Goal: Browse casually: Explore the website without a specific task or goal

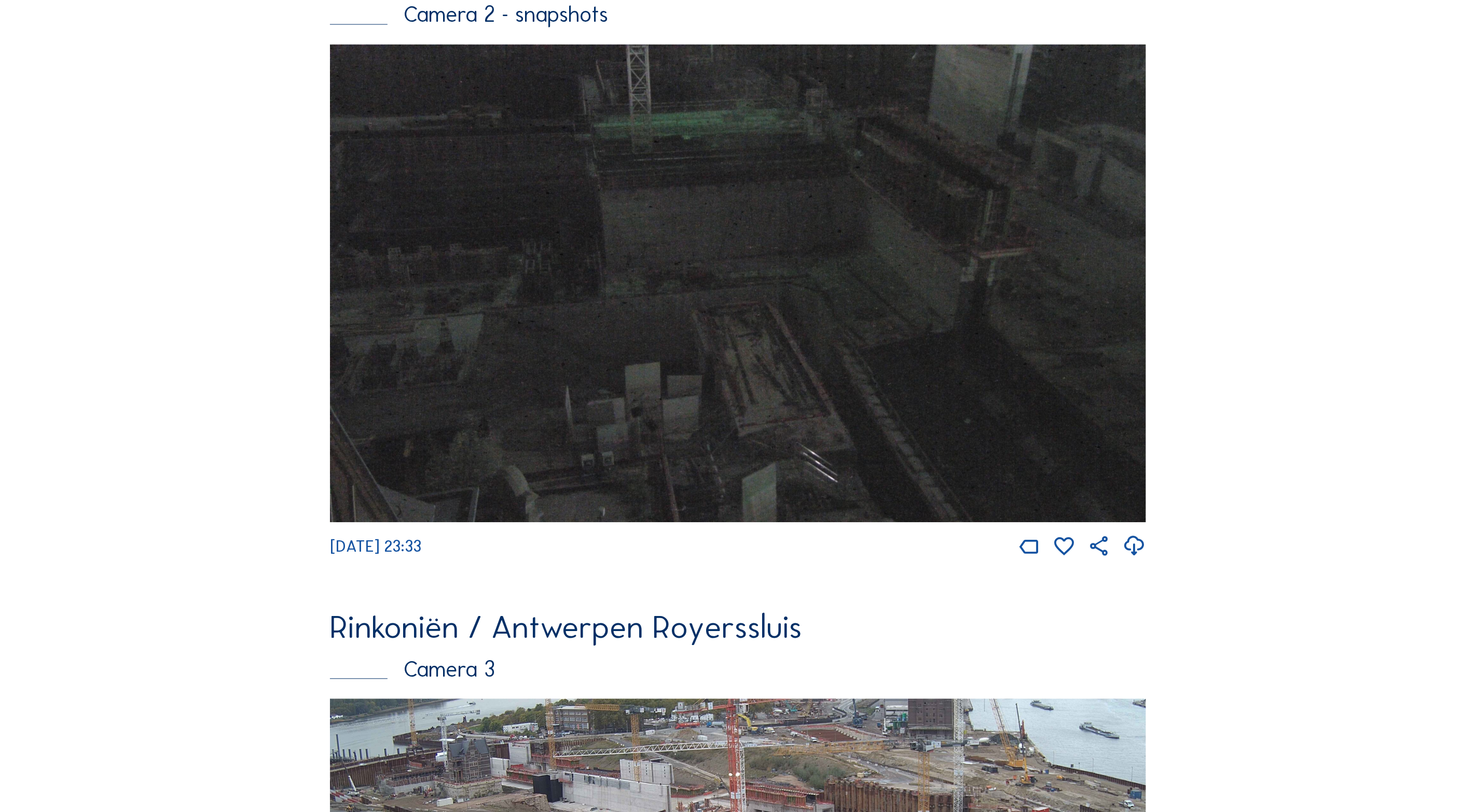
scroll to position [1966, 0]
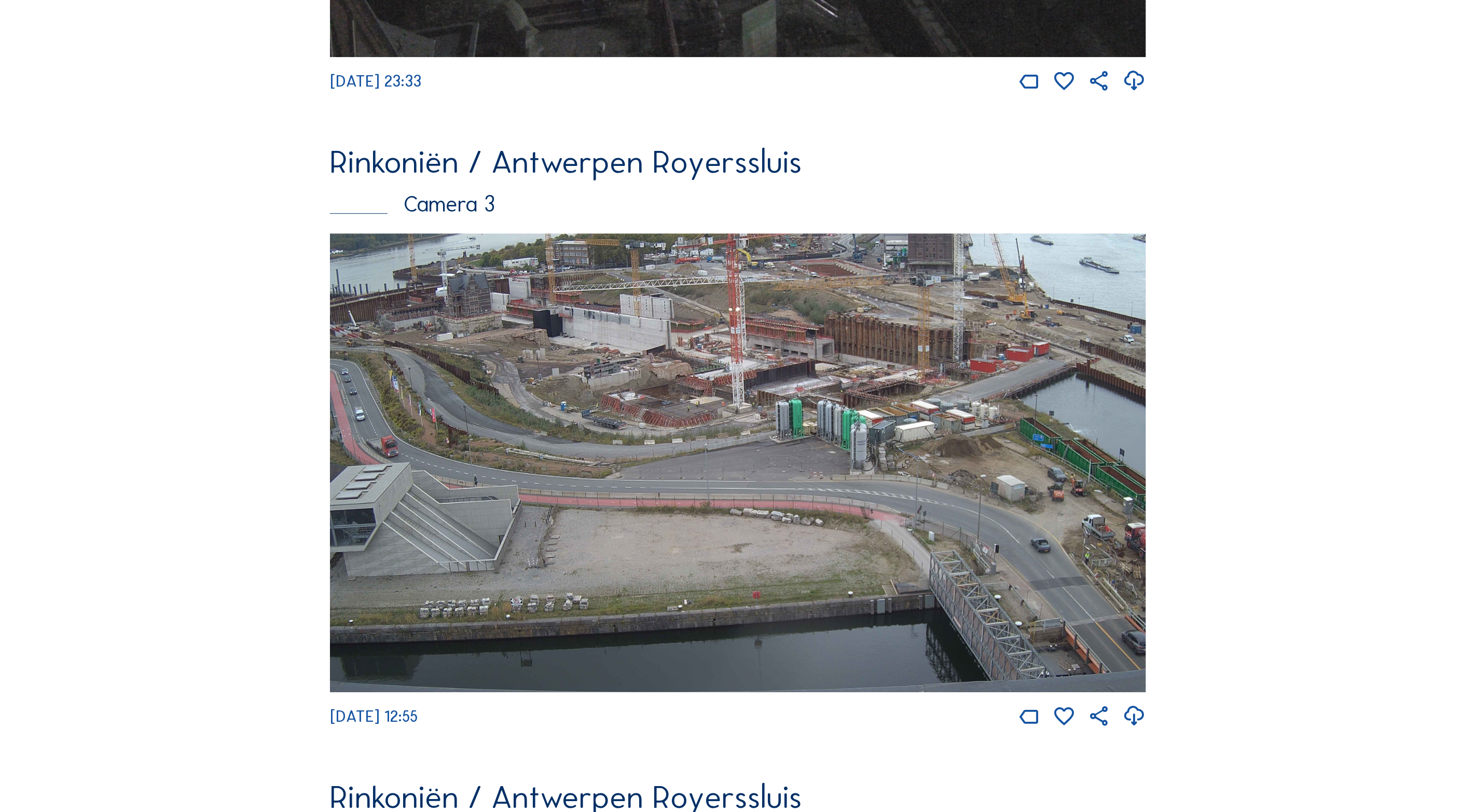
click at [871, 469] on img at bounding box center [738, 463] width 816 height 459
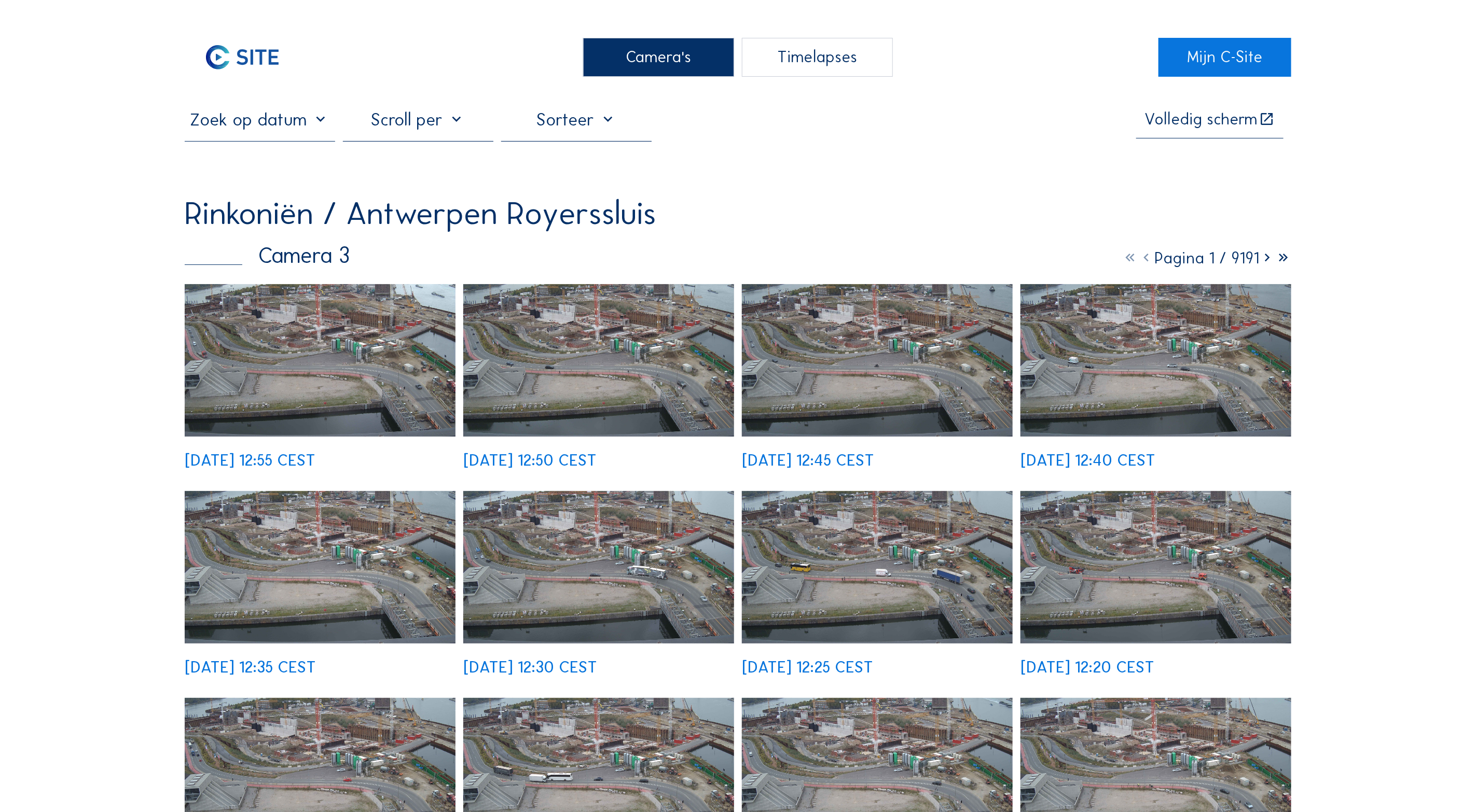
click at [326, 357] on img at bounding box center [320, 361] width 270 height 152
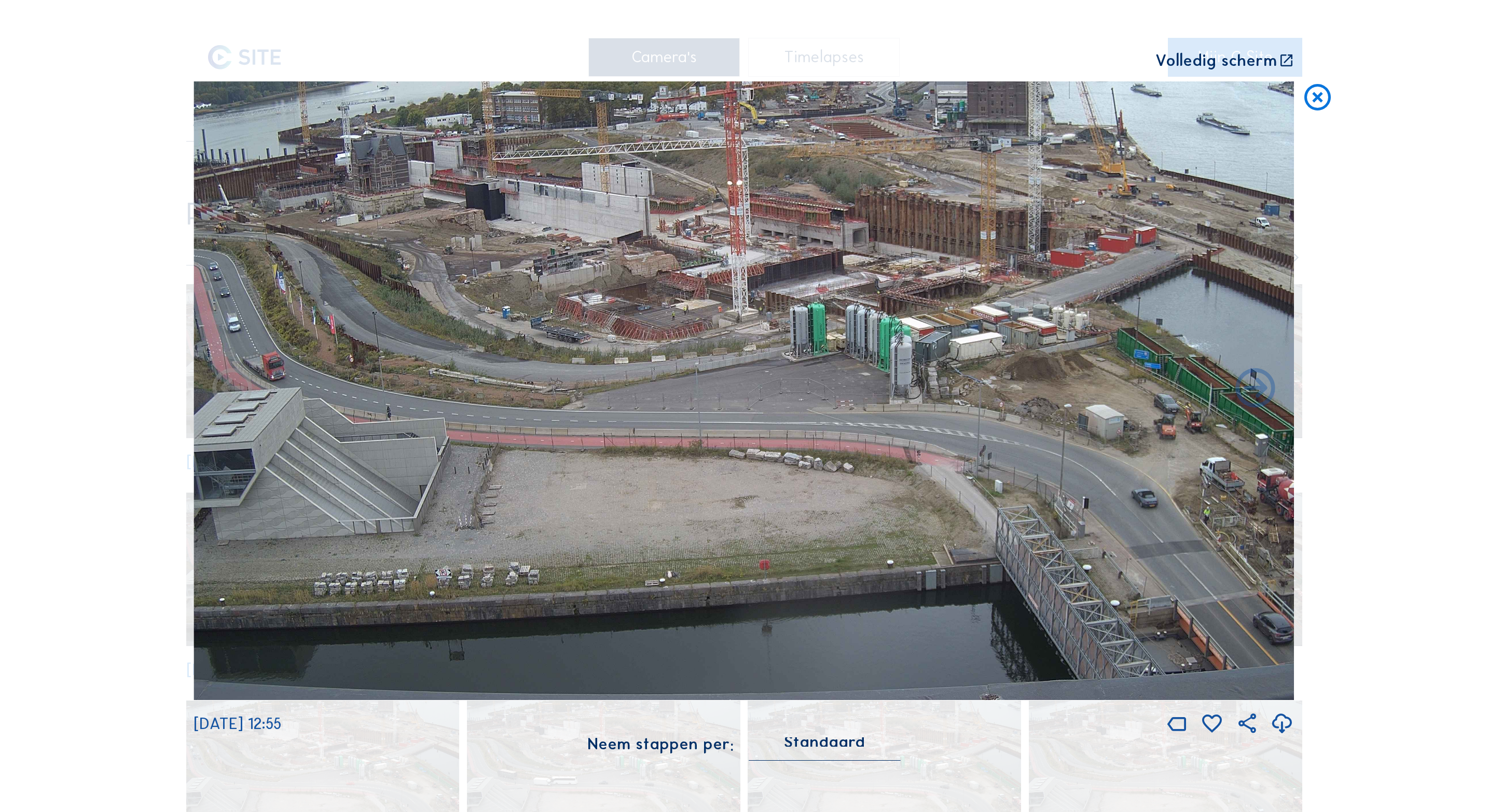
click at [1283, 64] on icon at bounding box center [1286, 61] width 16 height 17
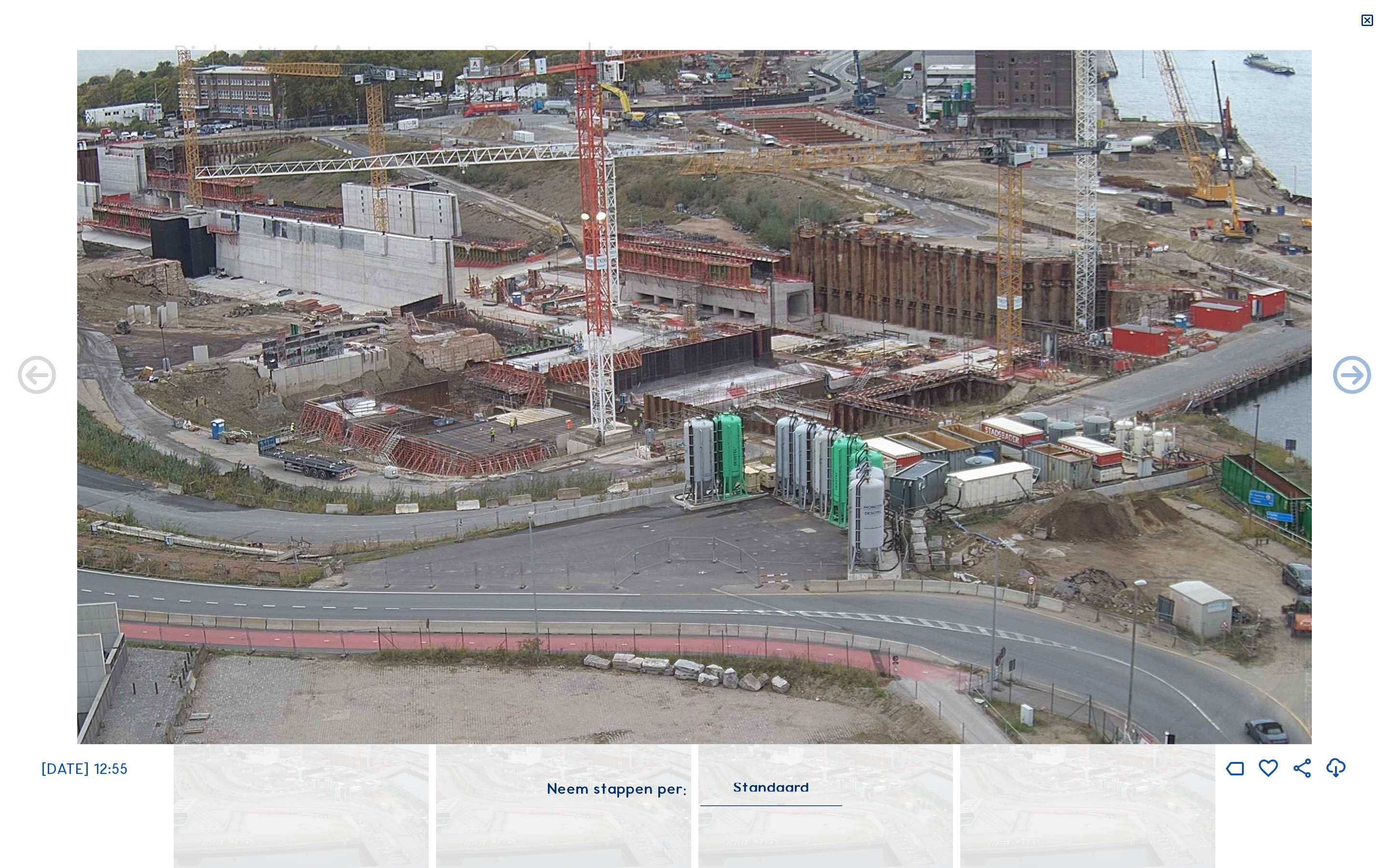
drag, startPoint x: 818, startPoint y: 191, endPoint x: 806, endPoint y: 262, distance: 72.0
click at [796, 390] on img at bounding box center [694, 397] width 1235 height 694
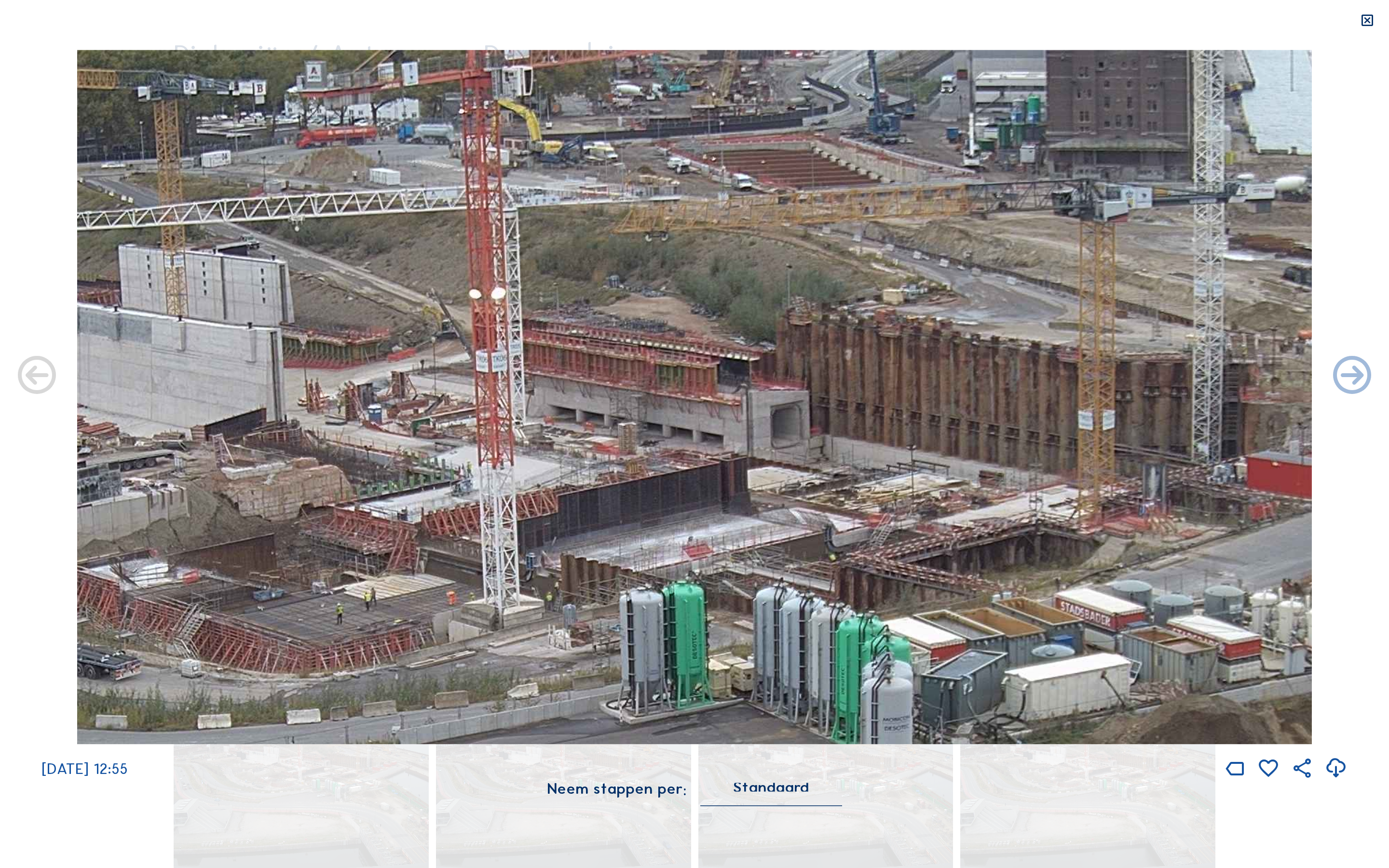
drag, startPoint x: 817, startPoint y: 145, endPoint x: 832, endPoint y: 357, distance: 212.5
click at [819, 374] on img at bounding box center [694, 397] width 1235 height 694
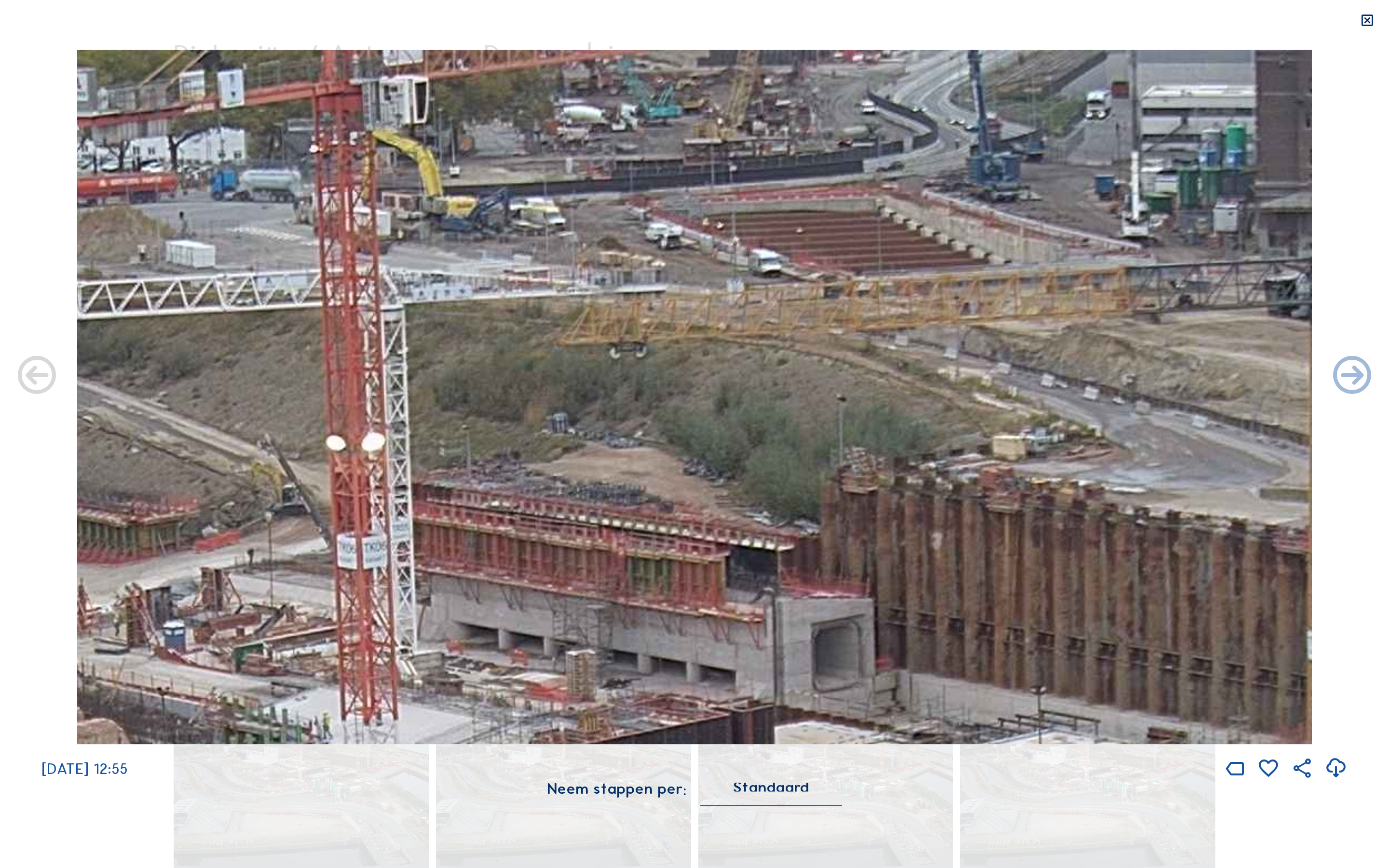
drag, startPoint x: 793, startPoint y: 153, endPoint x: 856, endPoint y: 342, distance: 199.2
click at [852, 343] on img at bounding box center [694, 397] width 1235 height 694
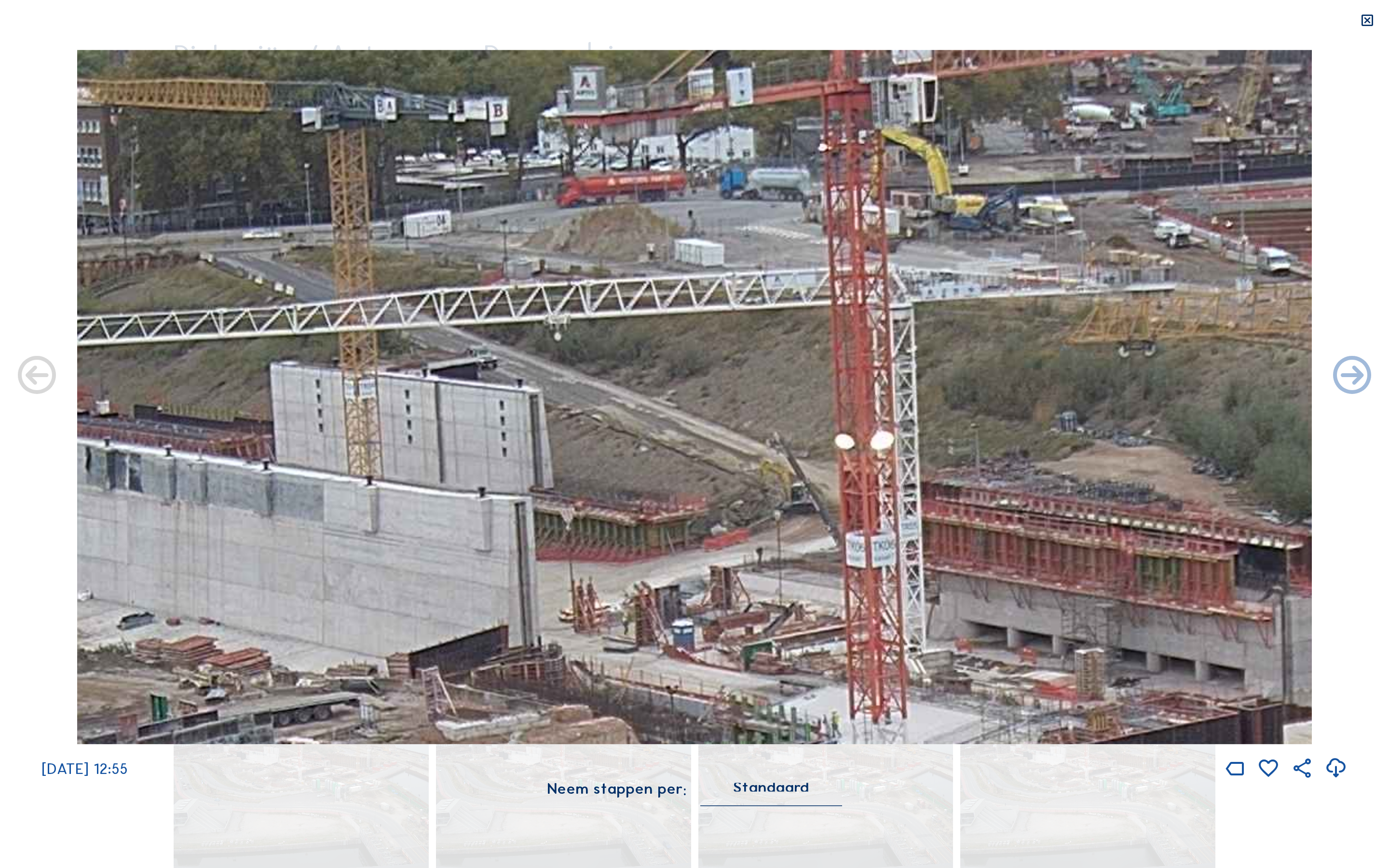
drag, startPoint x: 229, startPoint y: 244, endPoint x: 672, endPoint y: 342, distance: 453.7
click at [675, 342] on img at bounding box center [694, 397] width 1235 height 694
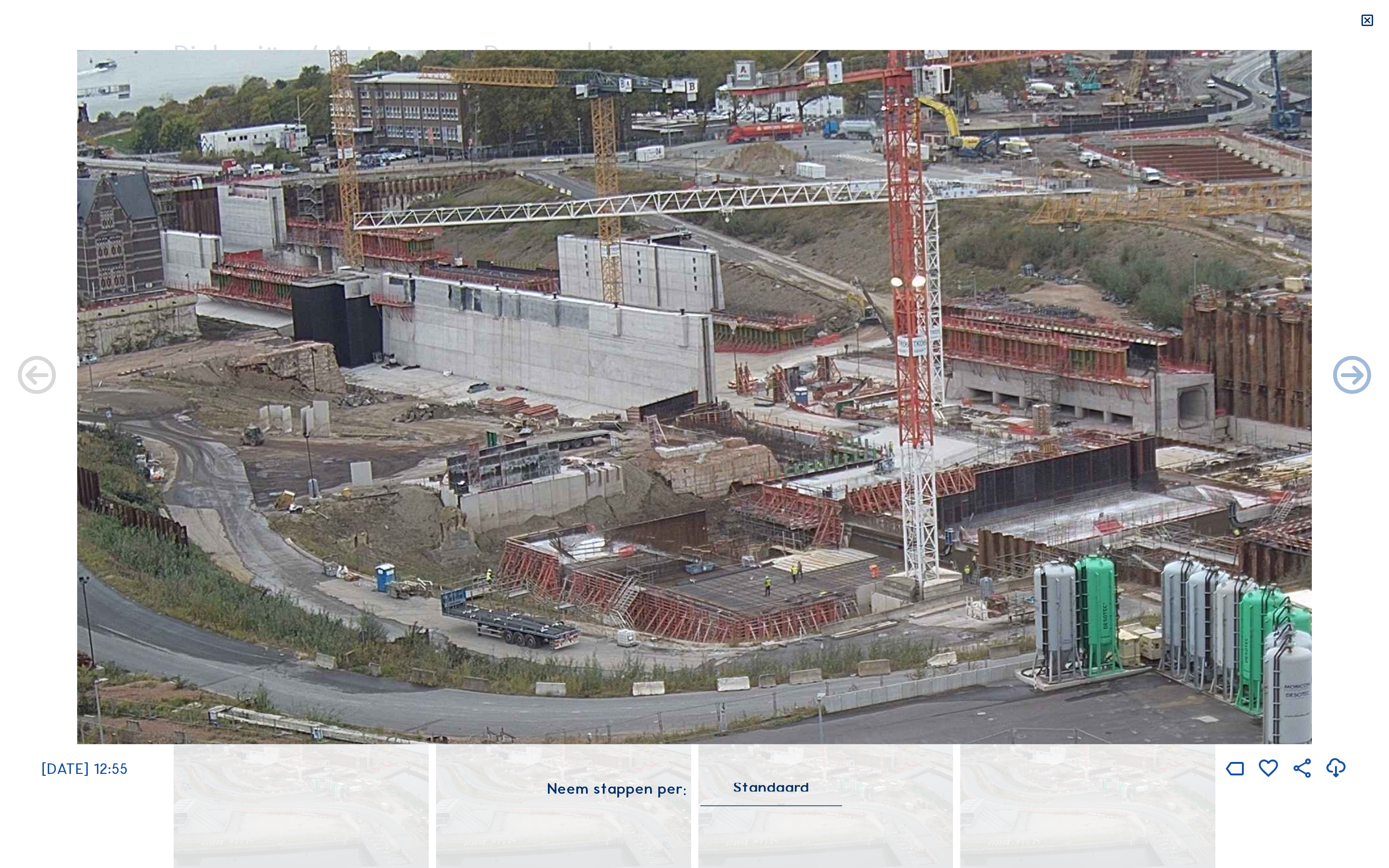
drag, startPoint x: 1050, startPoint y: 265, endPoint x: 1046, endPoint y: 319, distance: 54.1
click at [1046, 319] on img at bounding box center [694, 397] width 1235 height 694
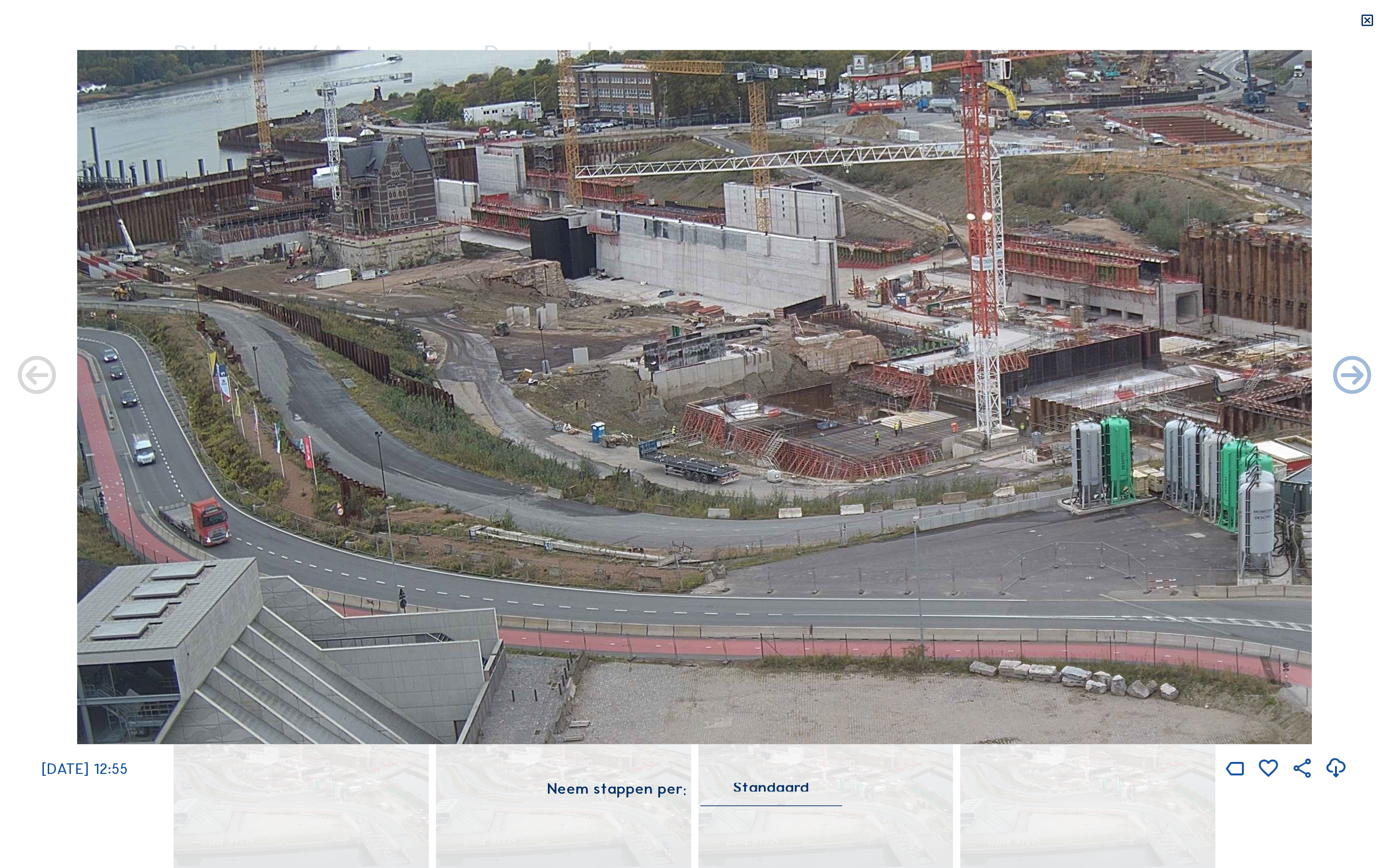
drag, startPoint x: 717, startPoint y: 340, endPoint x: 1092, endPoint y: 336, distance: 375.0
click at [1098, 337] on img at bounding box center [694, 397] width 1235 height 694
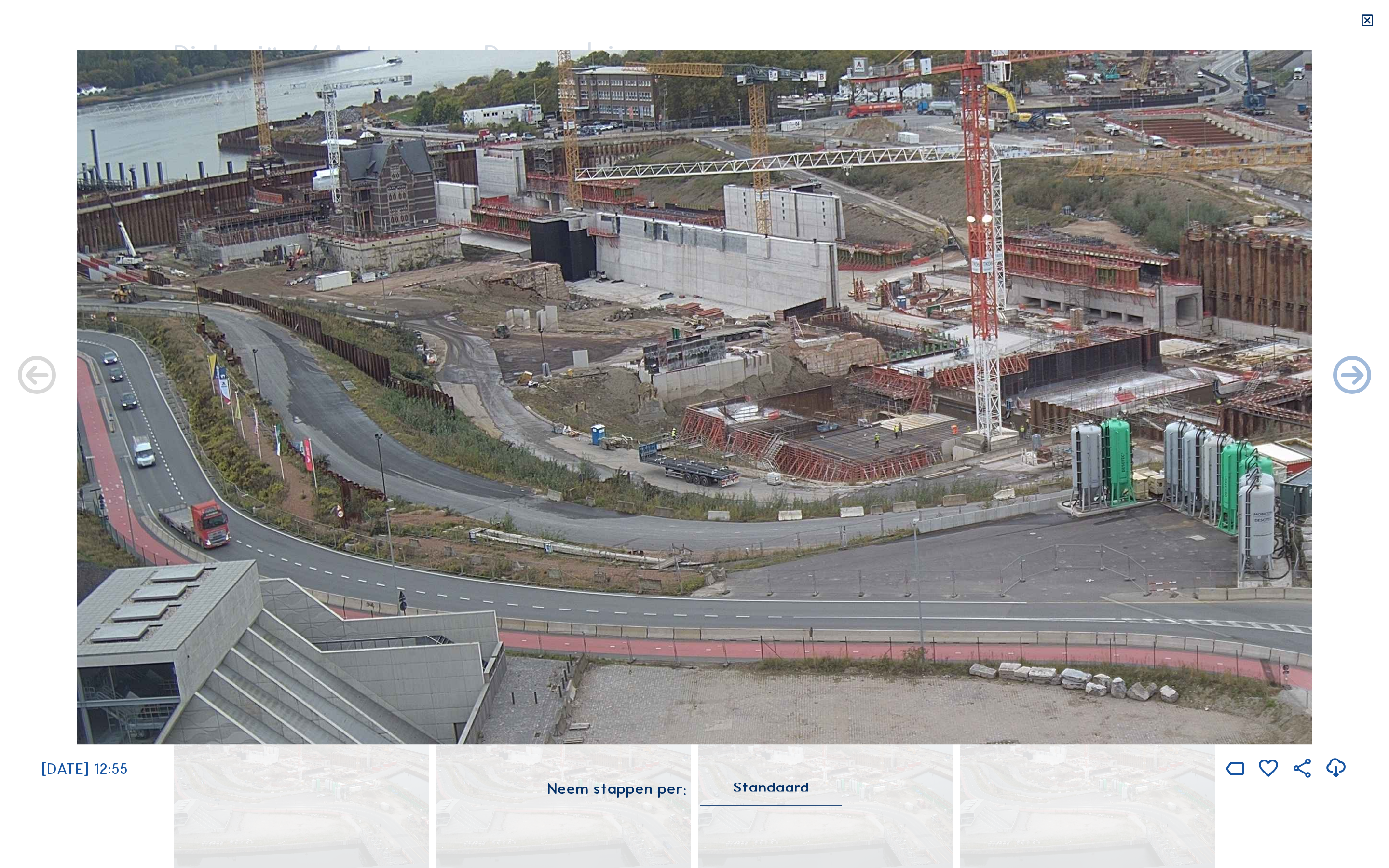
drag, startPoint x: 537, startPoint y: 288, endPoint x: 554, endPoint y: 360, distance: 74.0
click at [554, 360] on img at bounding box center [694, 397] width 1235 height 694
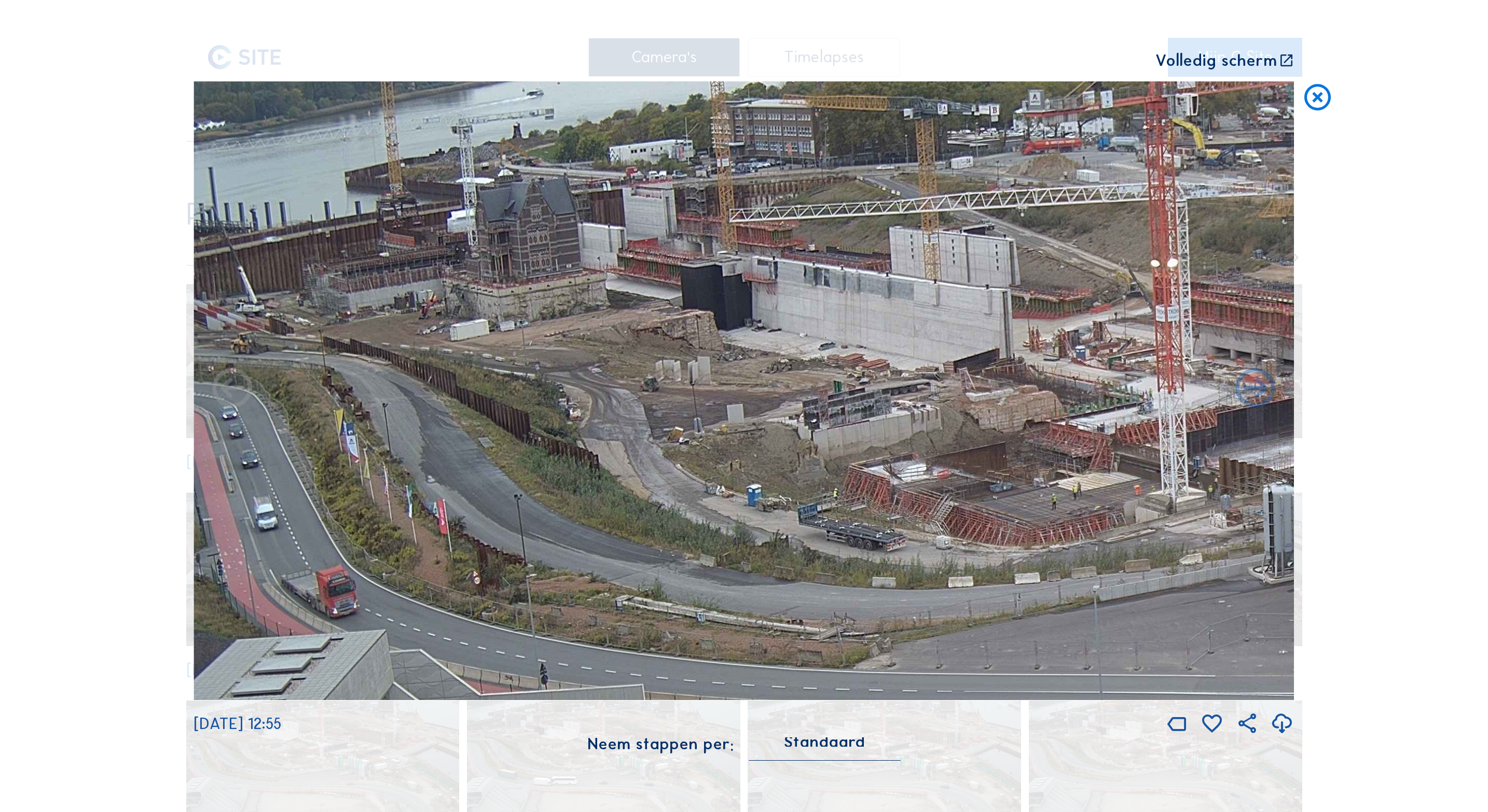
click at [1310, 105] on icon at bounding box center [1318, 97] width 32 height 33
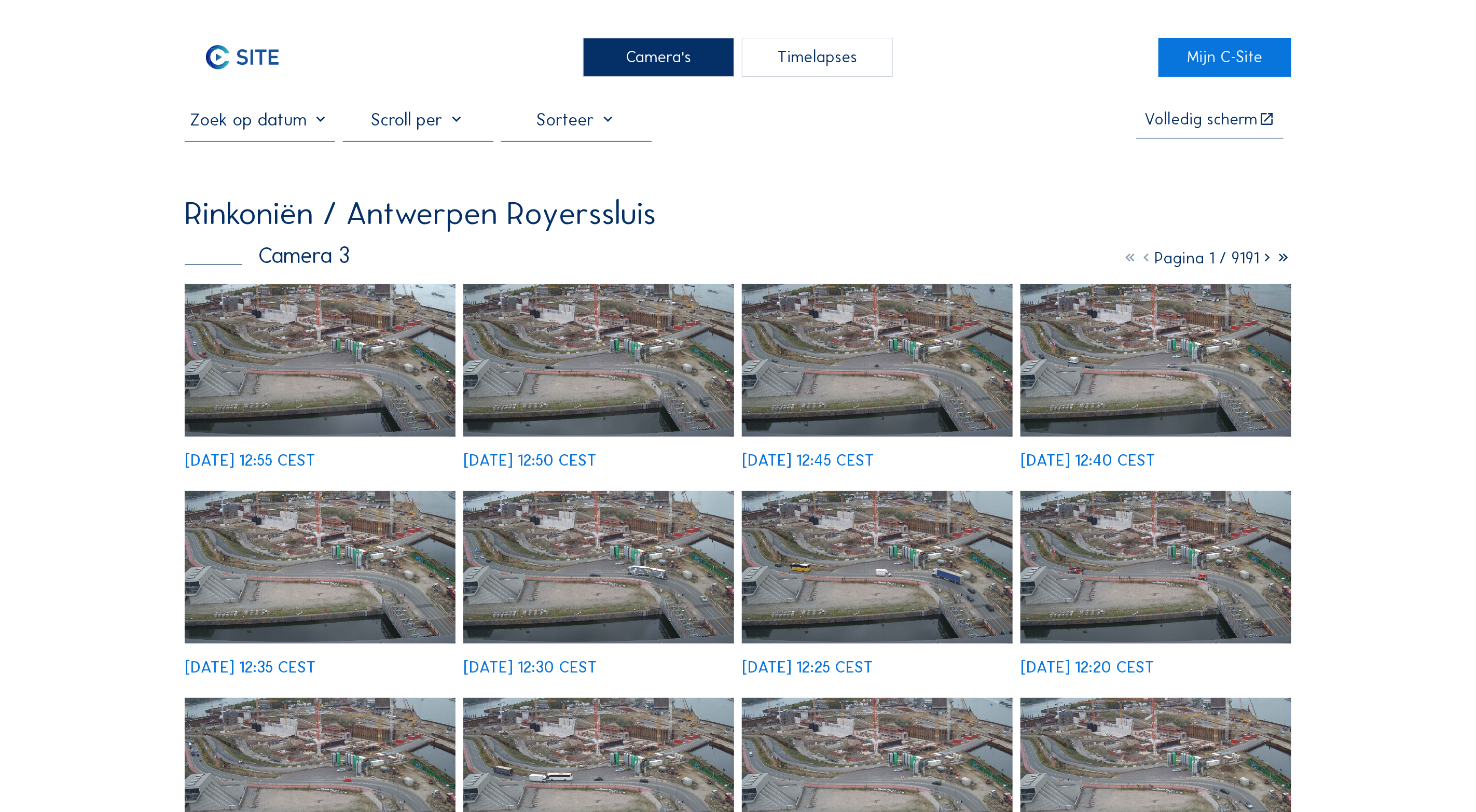
click at [671, 58] on div "Camera's" at bounding box center [658, 57] width 151 height 39
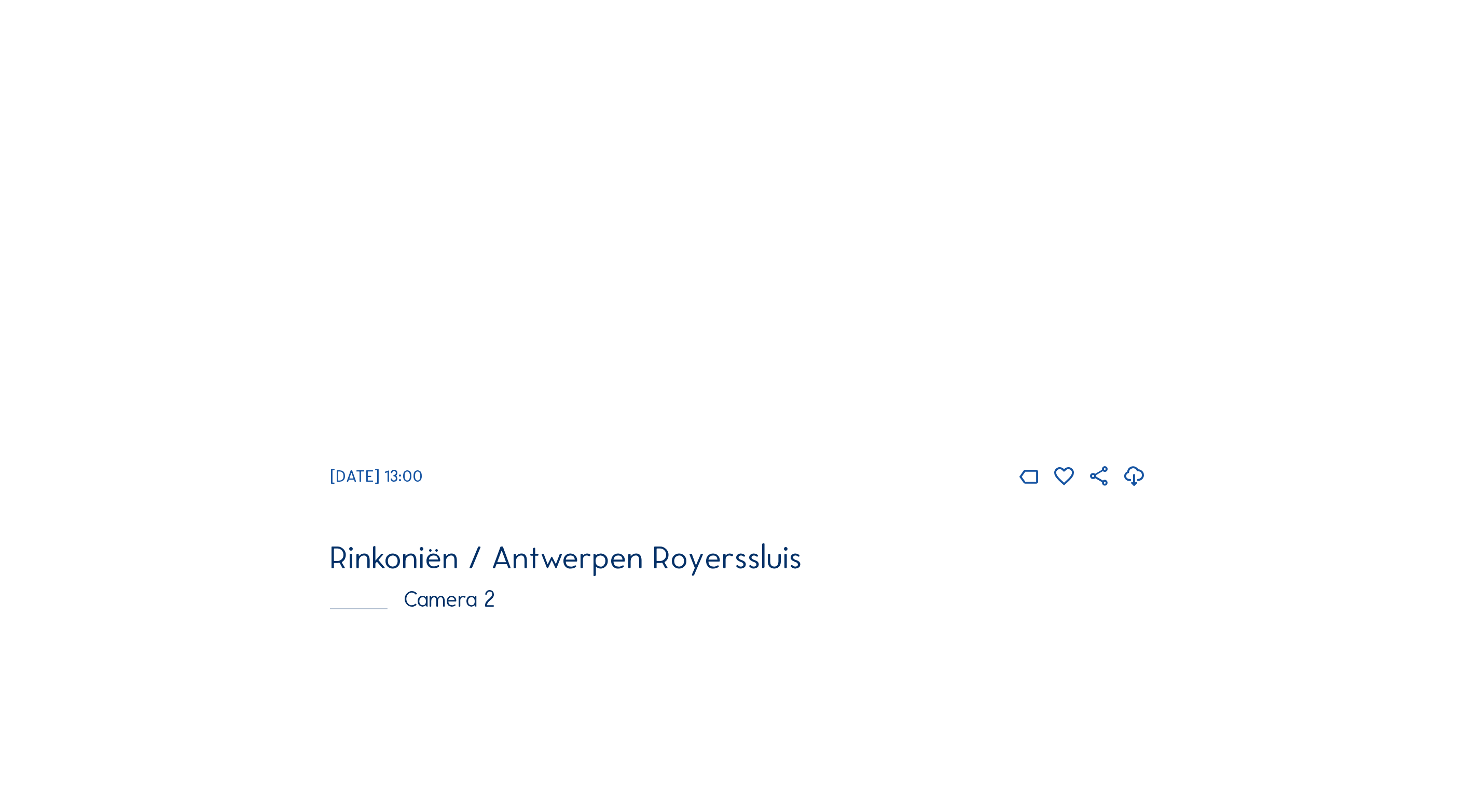
scroll to position [254, 0]
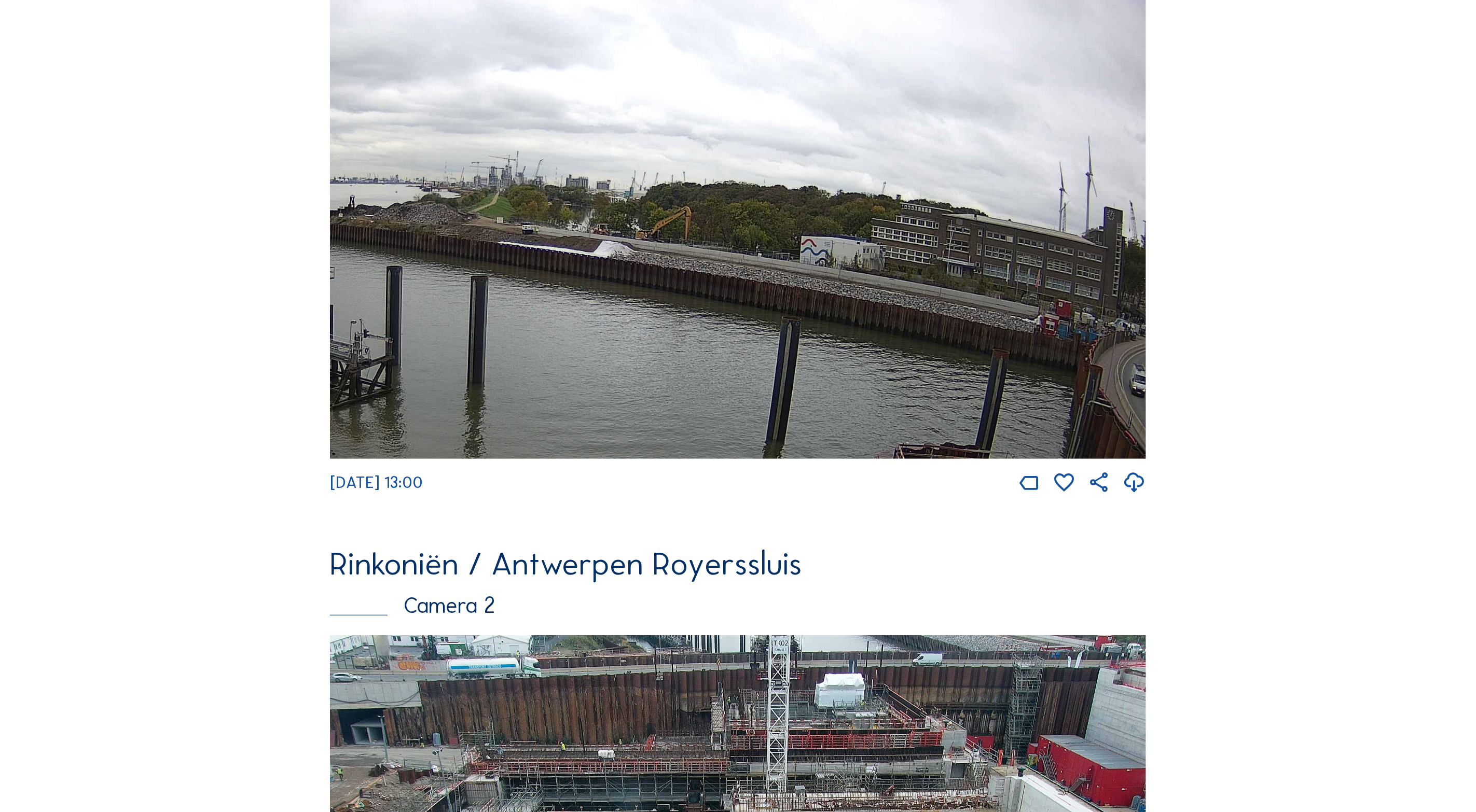
drag, startPoint x: 839, startPoint y: 217, endPoint x: 714, endPoint y: 386, distance: 210.2
click at [714, 386] on img at bounding box center [738, 228] width 816 height 461
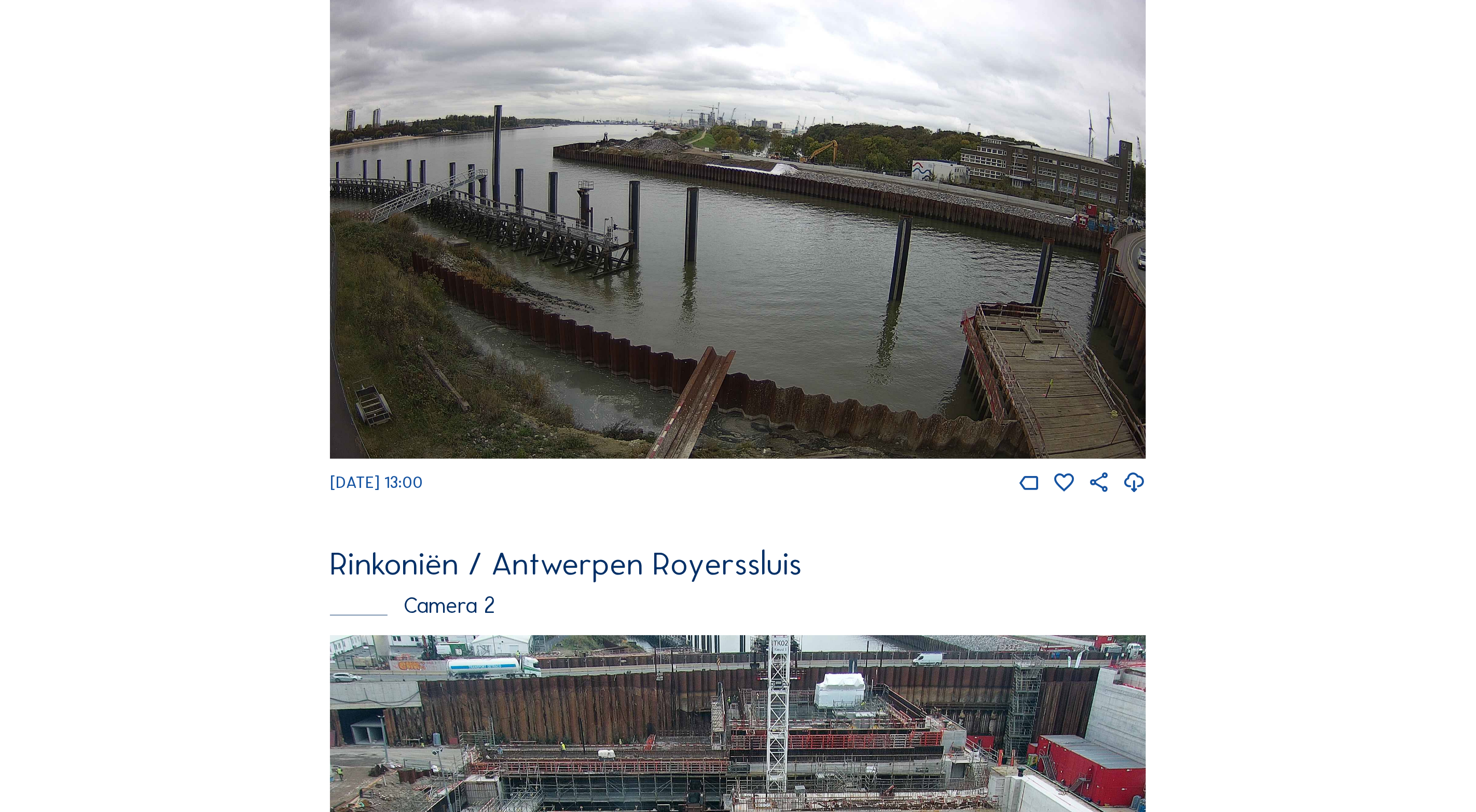
click at [879, 215] on img at bounding box center [738, 228] width 816 height 461
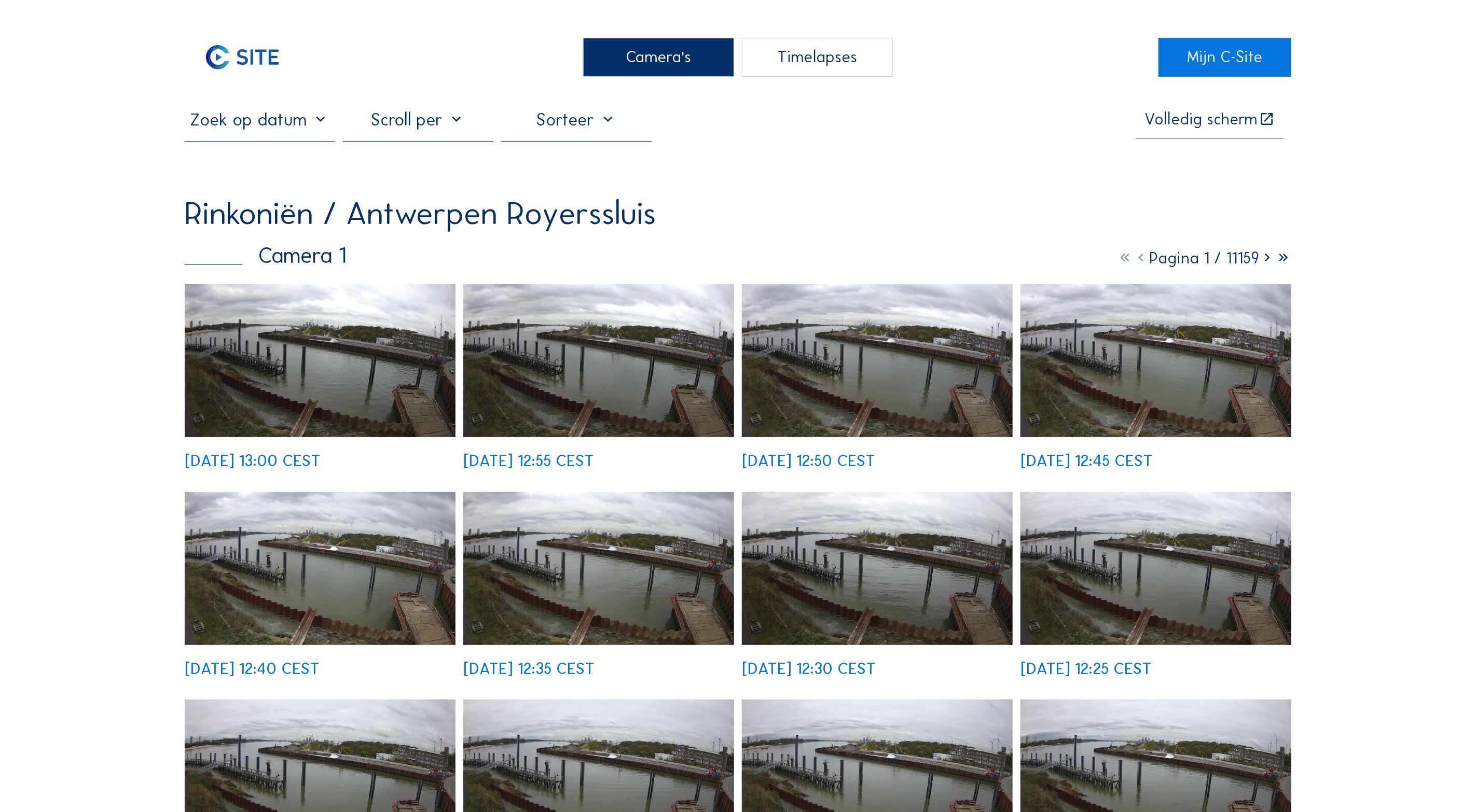
click at [320, 362] on img at bounding box center [320, 361] width 270 height 153
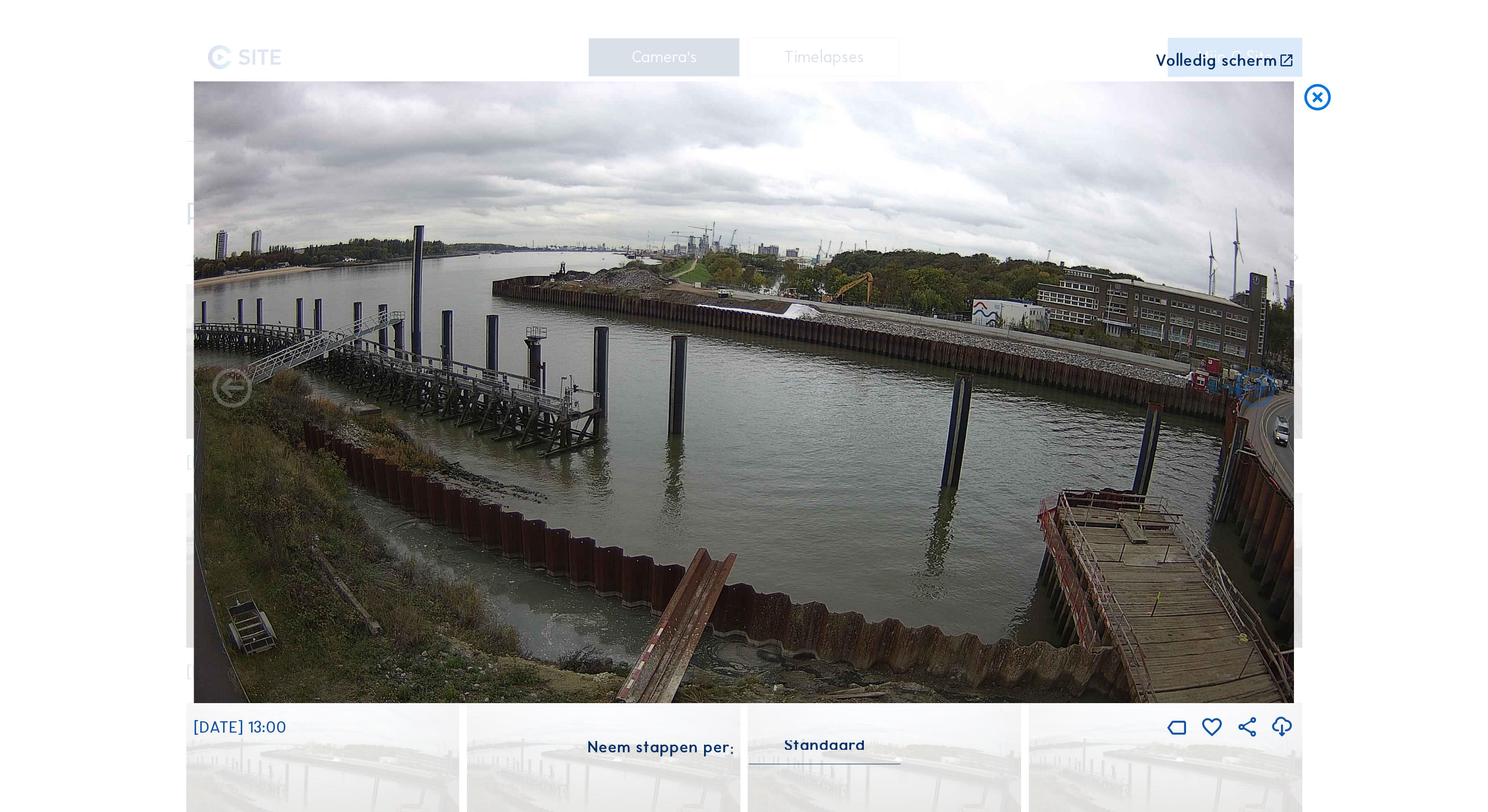
click at [1285, 59] on icon at bounding box center [1286, 61] width 16 height 17
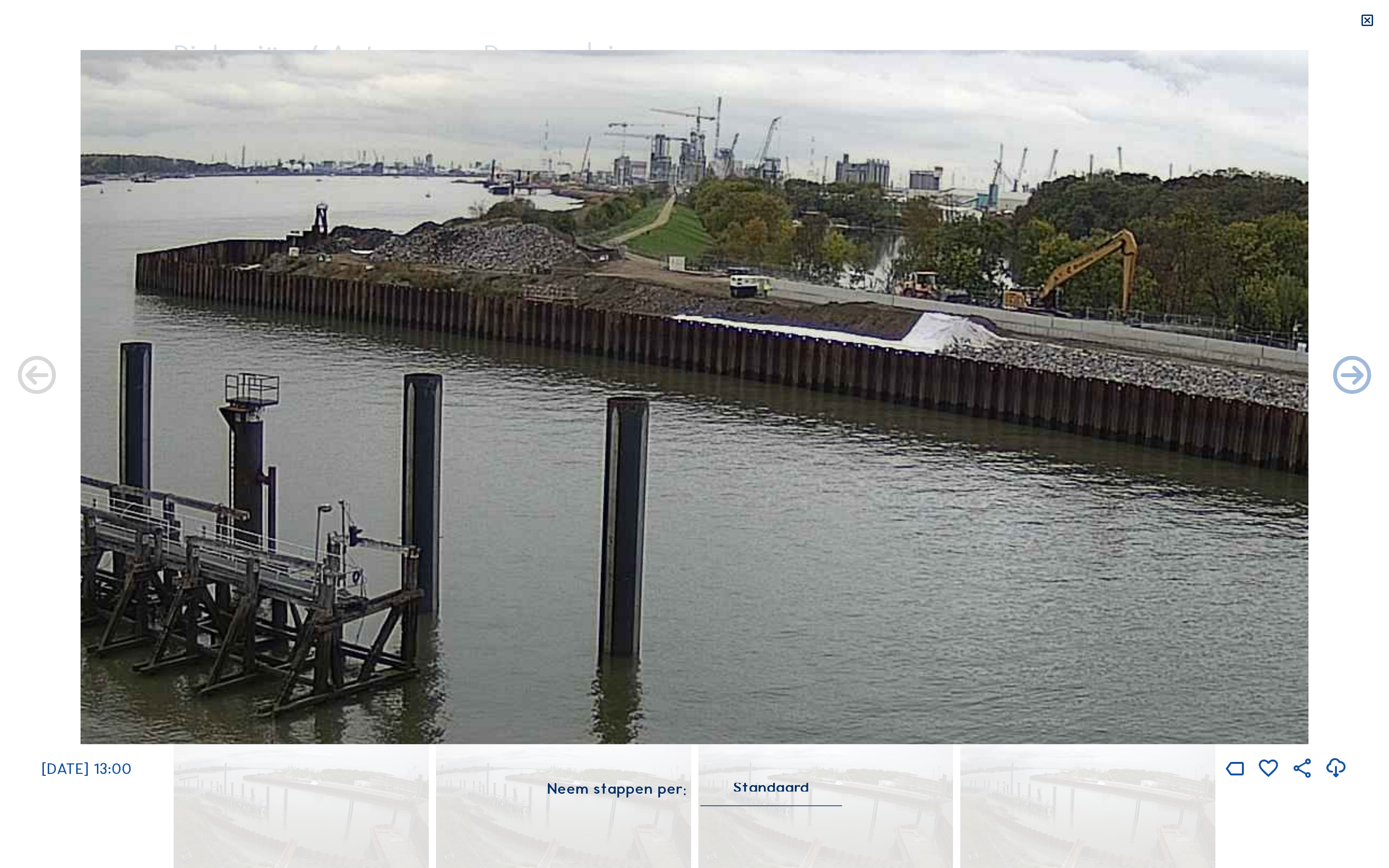
drag, startPoint x: 723, startPoint y: 323, endPoint x: 874, endPoint y: 364, distance: 156.5
click at [874, 364] on img at bounding box center [694, 397] width 1229 height 694
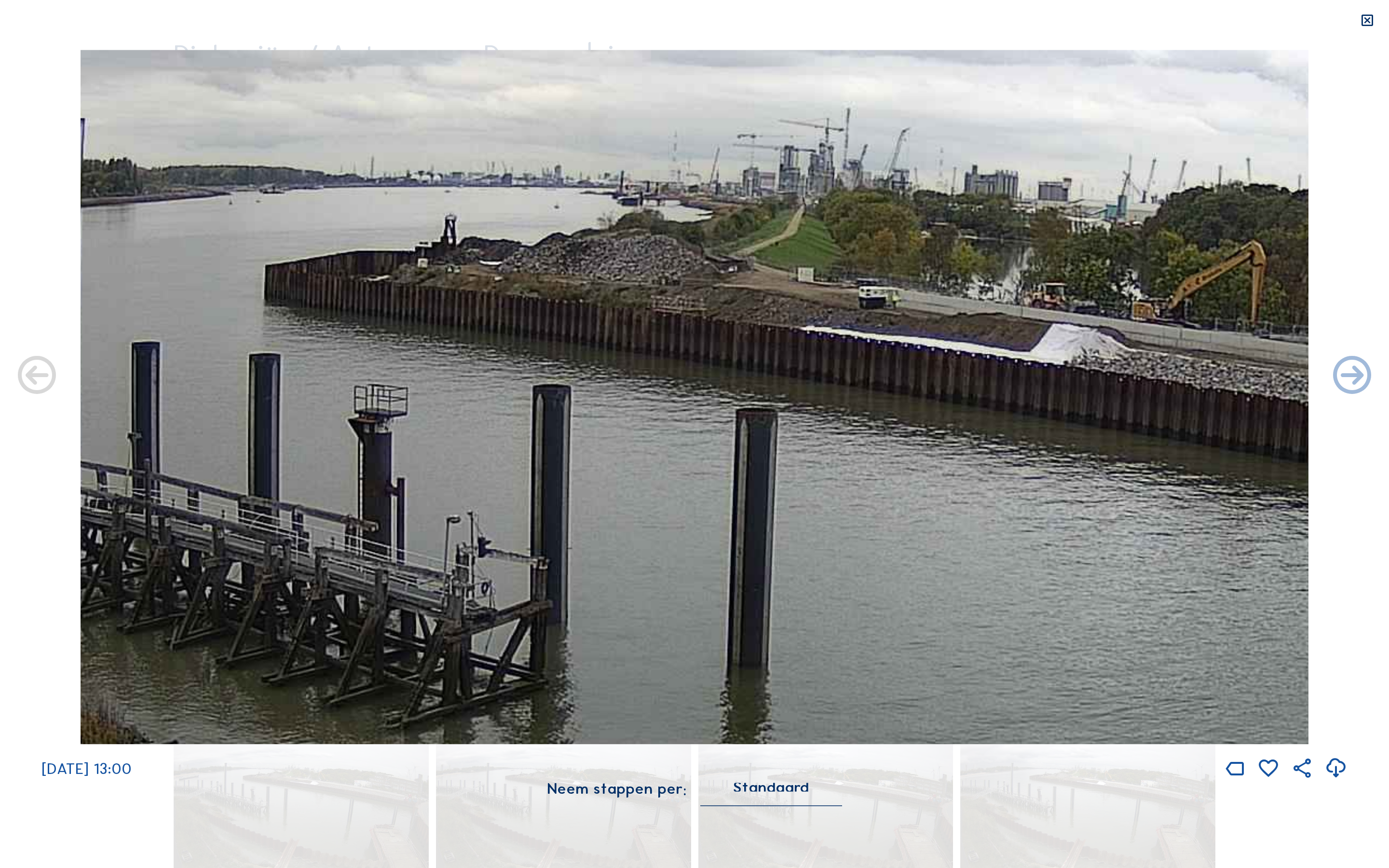
drag, startPoint x: 671, startPoint y: 346, endPoint x: 804, endPoint y: 360, distance: 133.7
click at [801, 357] on img at bounding box center [694, 397] width 1229 height 694
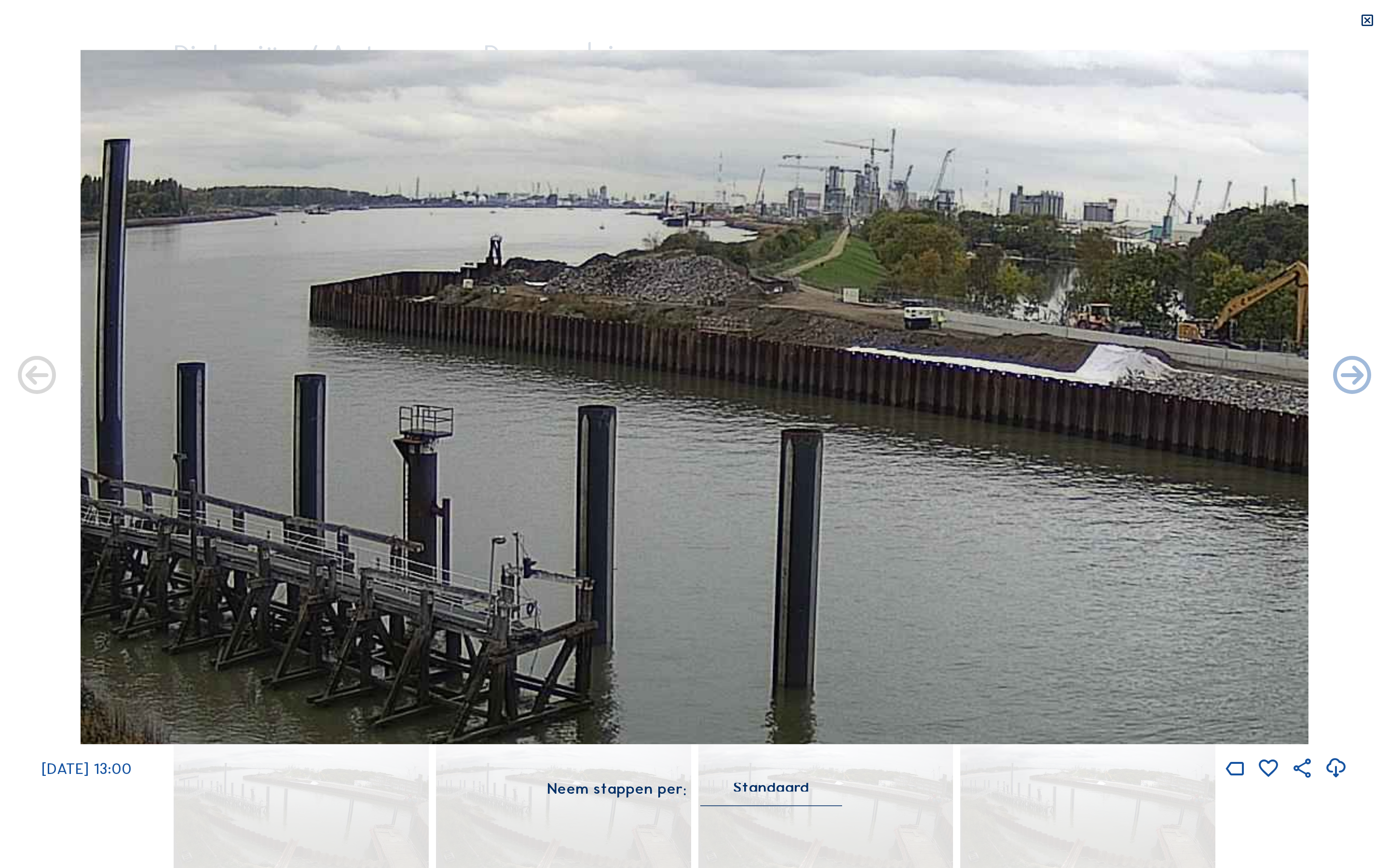
drag, startPoint x: 453, startPoint y: 255, endPoint x: 559, endPoint y: 291, distance: 111.9
click at [559, 291] on img at bounding box center [694, 397] width 1229 height 694
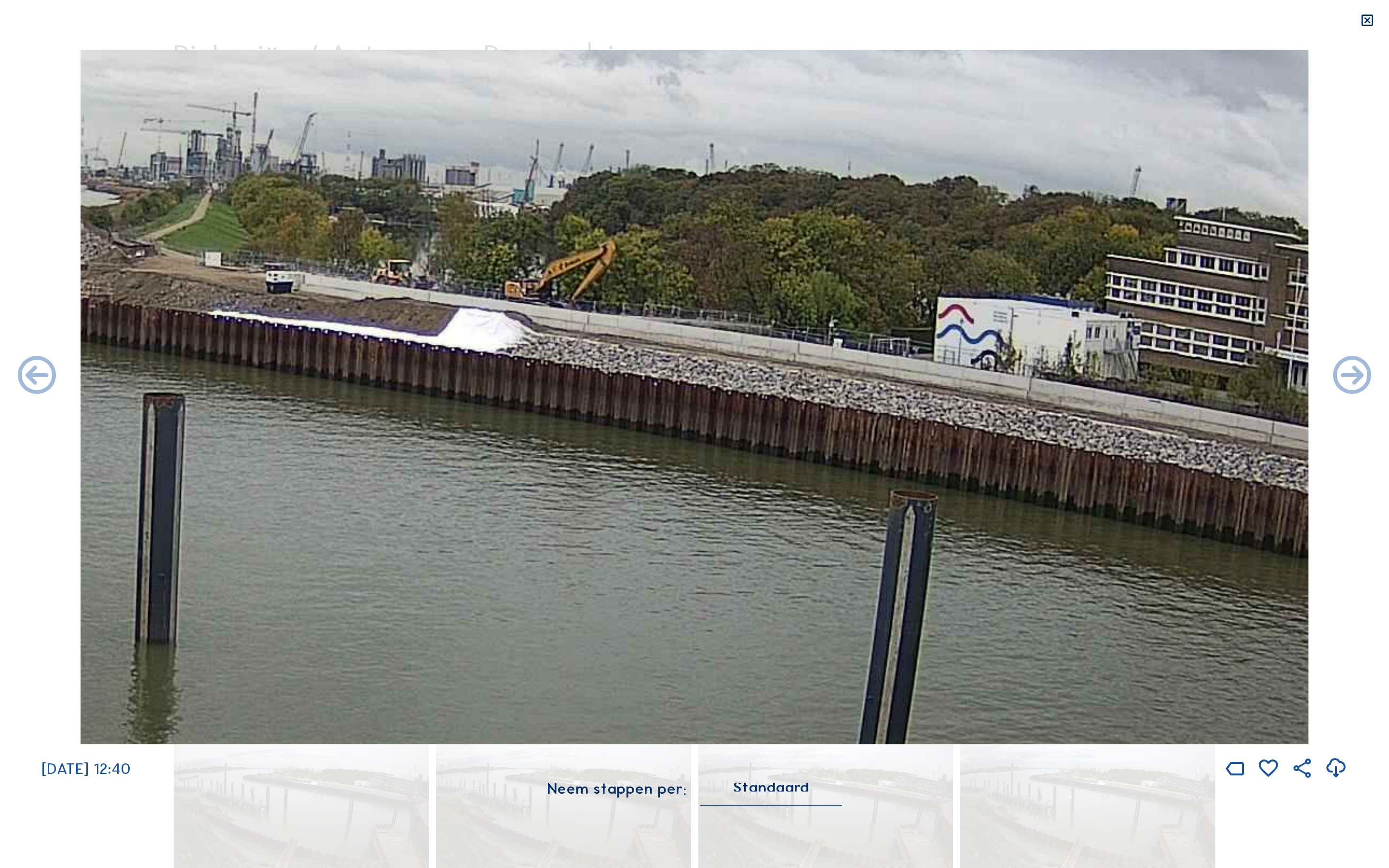
drag, startPoint x: 1020, startPoint y: 394, endPoint x: 209, endPoint y: 338, distance: 812.9
click at [209, 338] on img at bounding box center [694, 397] width 1229 height 694
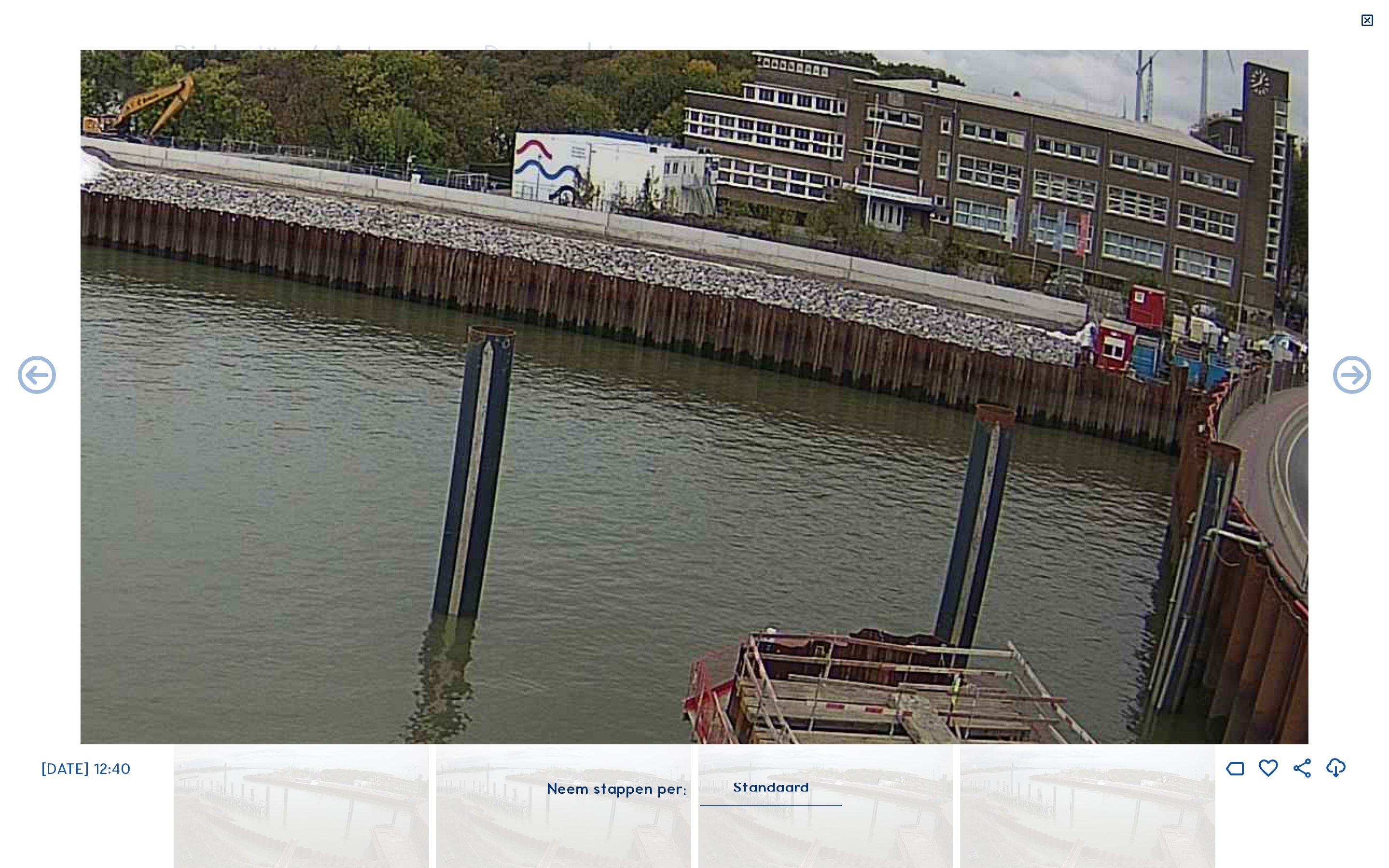
drag, startPoint x: 979, startPoint y: 448, endPoint x: 662, endPoint y: 289, distance: 354.6
click at [663, 287] on img at bounding box center [694, 397] width 1229 height 694
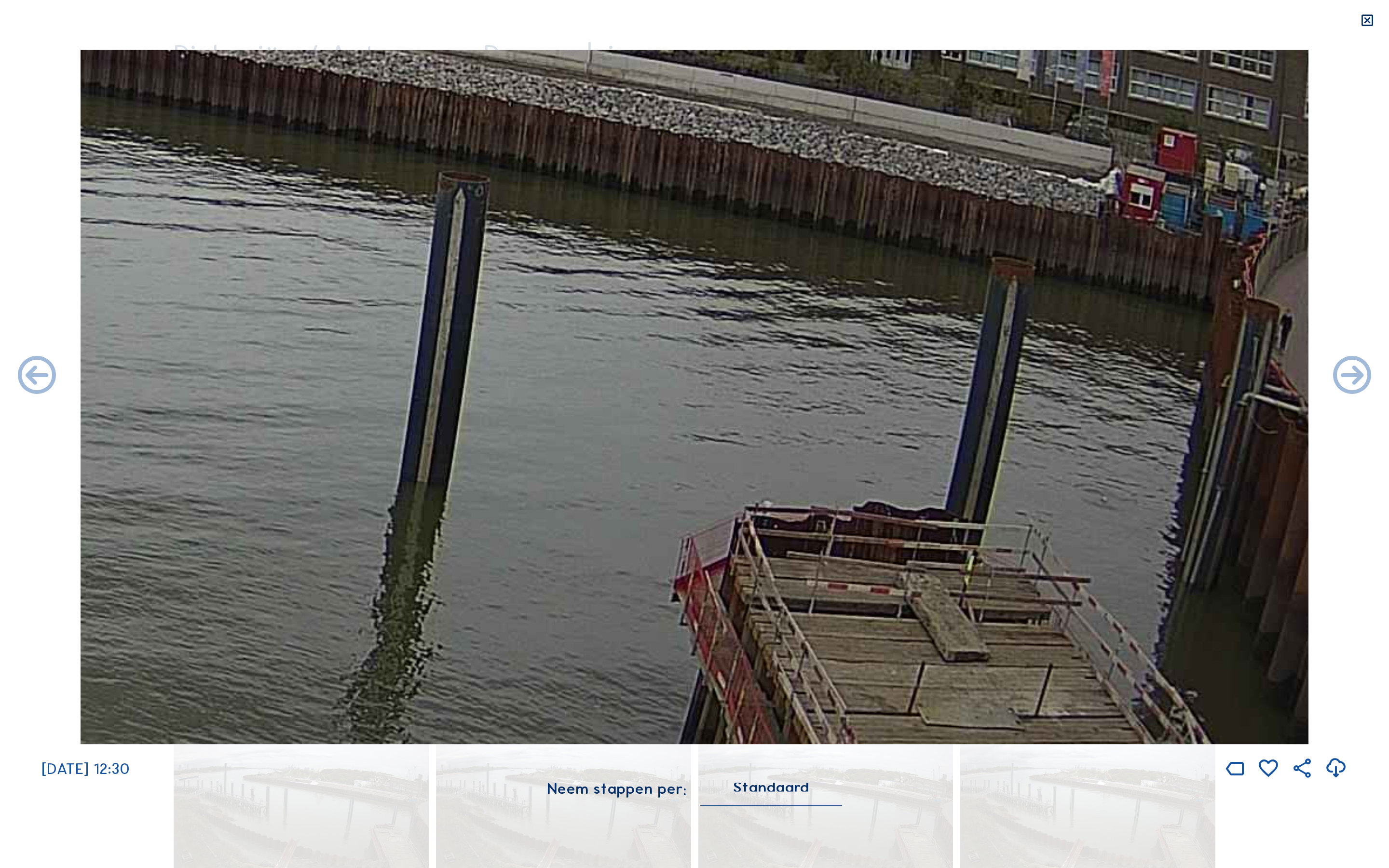
drag, startPoint x: 892, startPoint y: 447, endPoint x: 902, endPoint y: 303, distance: 144.3
click at [902, 303] on img at bounding box center [694, 397] width 1229 height 694
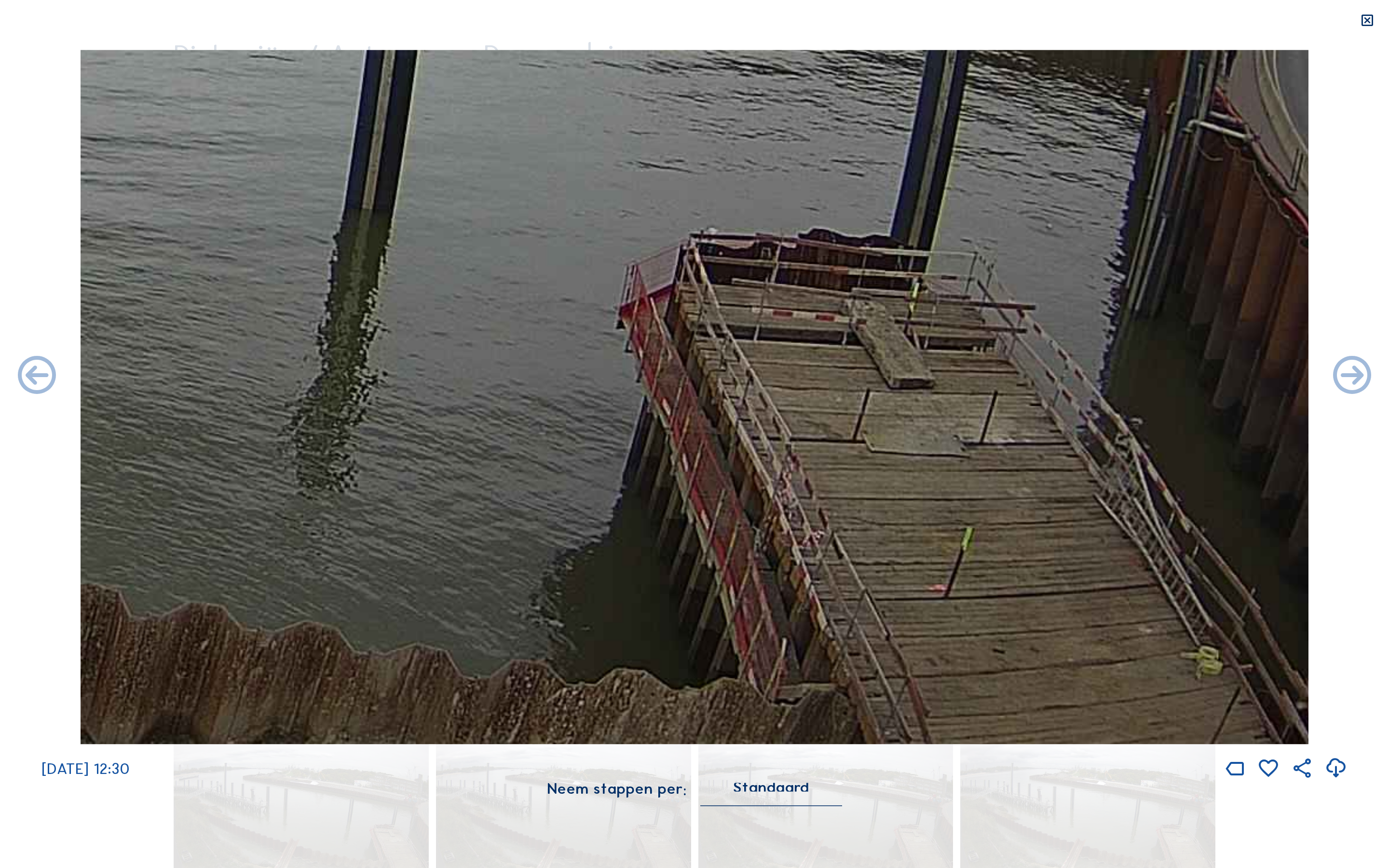
drag, startPoint x: 993, startPoint y: 553, endPoint x: 933, endPoint y: 259, distance: 300.1
click at [933, 259] on img at bounding box center [694, 397] width 1229 height 694
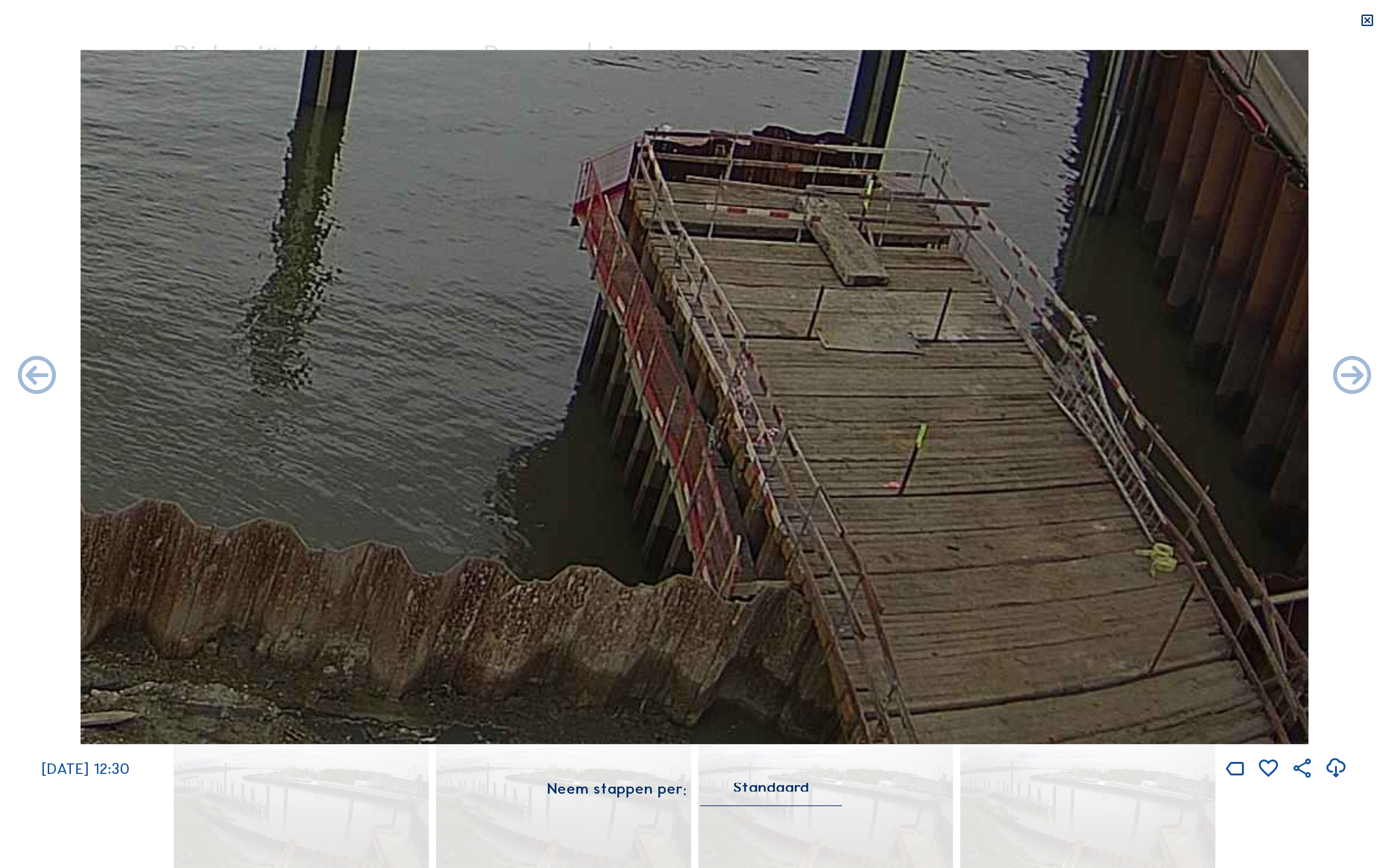
drag, startPoint x: 1020, startPoint y: 546, endPoint x: 937, endPoint y: 343, distance: 219.3
click at [937, 343] on img at bounding box center [694, 397] width 1229 height 694
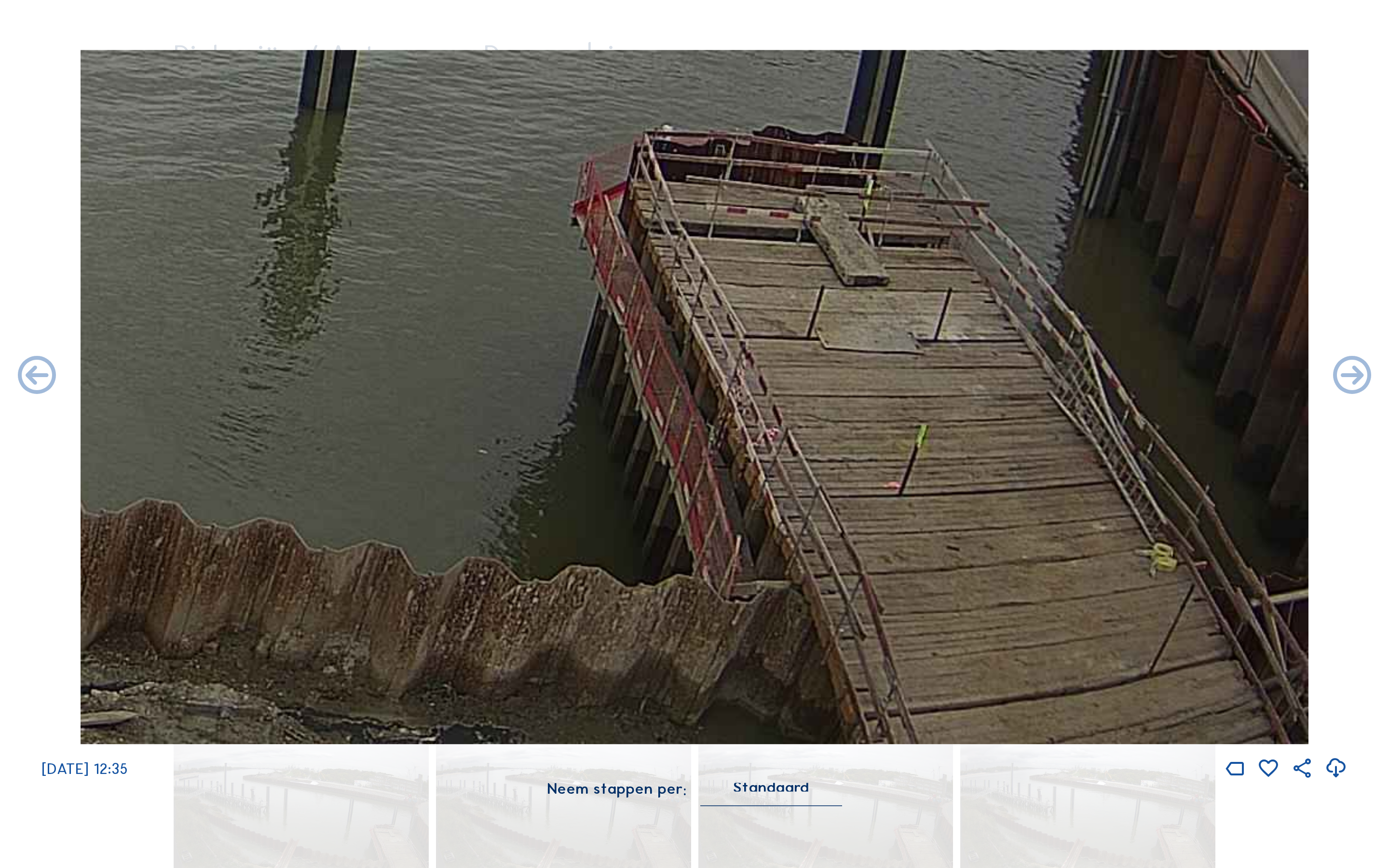
click at [1078, 430] on img at bounding box center [694, 397] width 1229 height 694
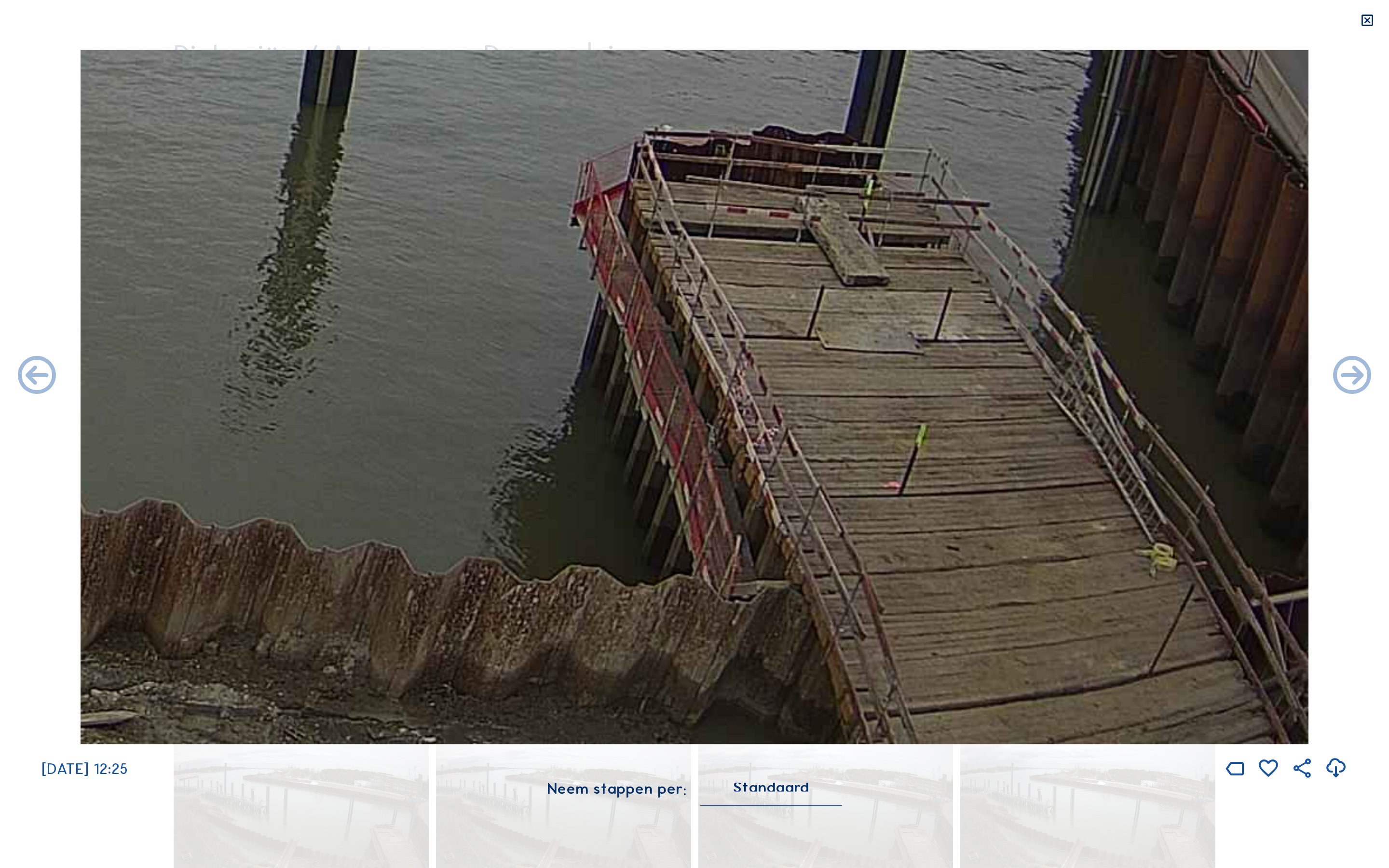
click at [1364, 21] on icon at bounding box center [1368, 21] width 16 height 16
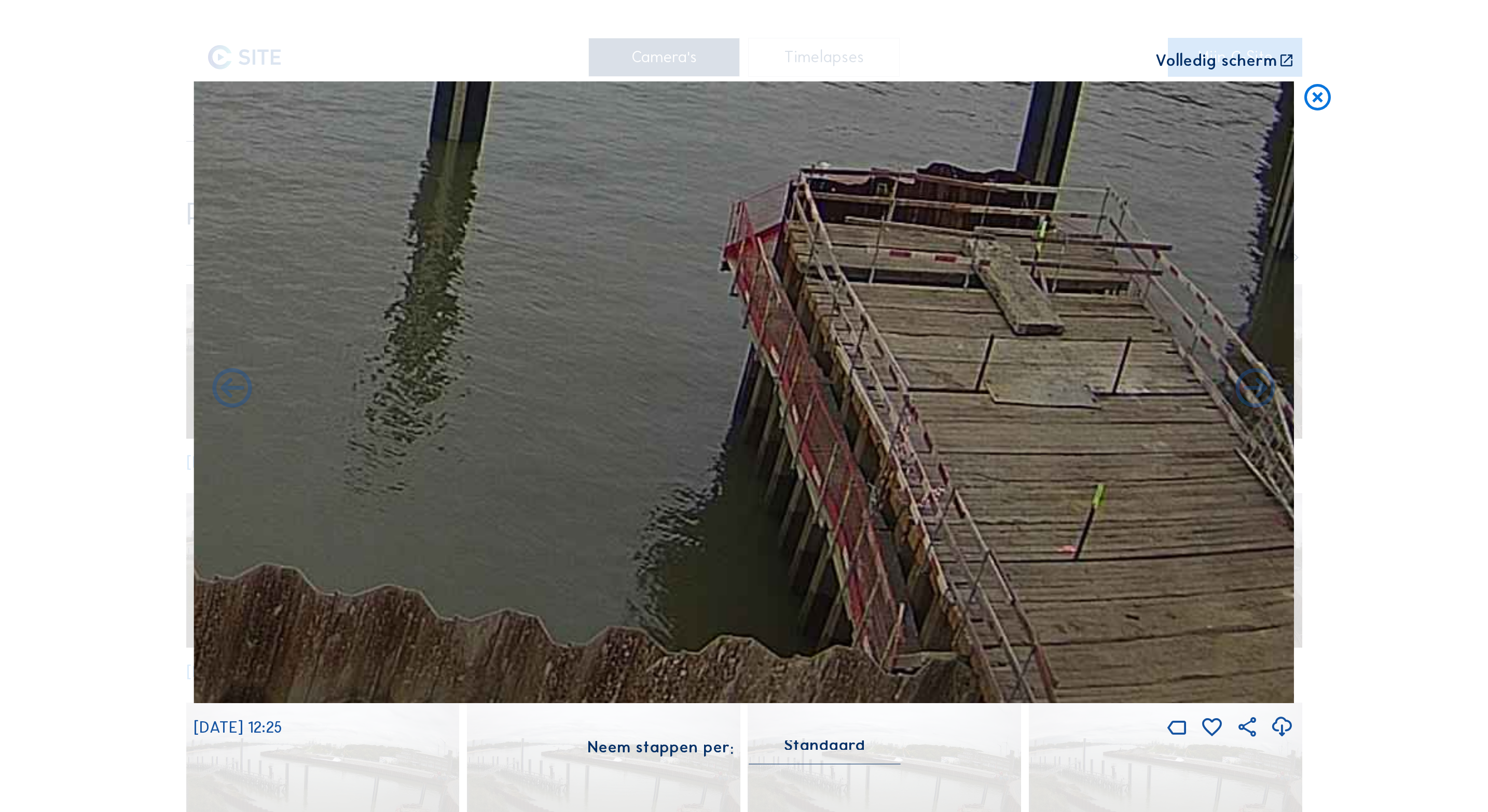
click at [1317, 98] on icon at bounding box center [1318, 97] width 32 height 33
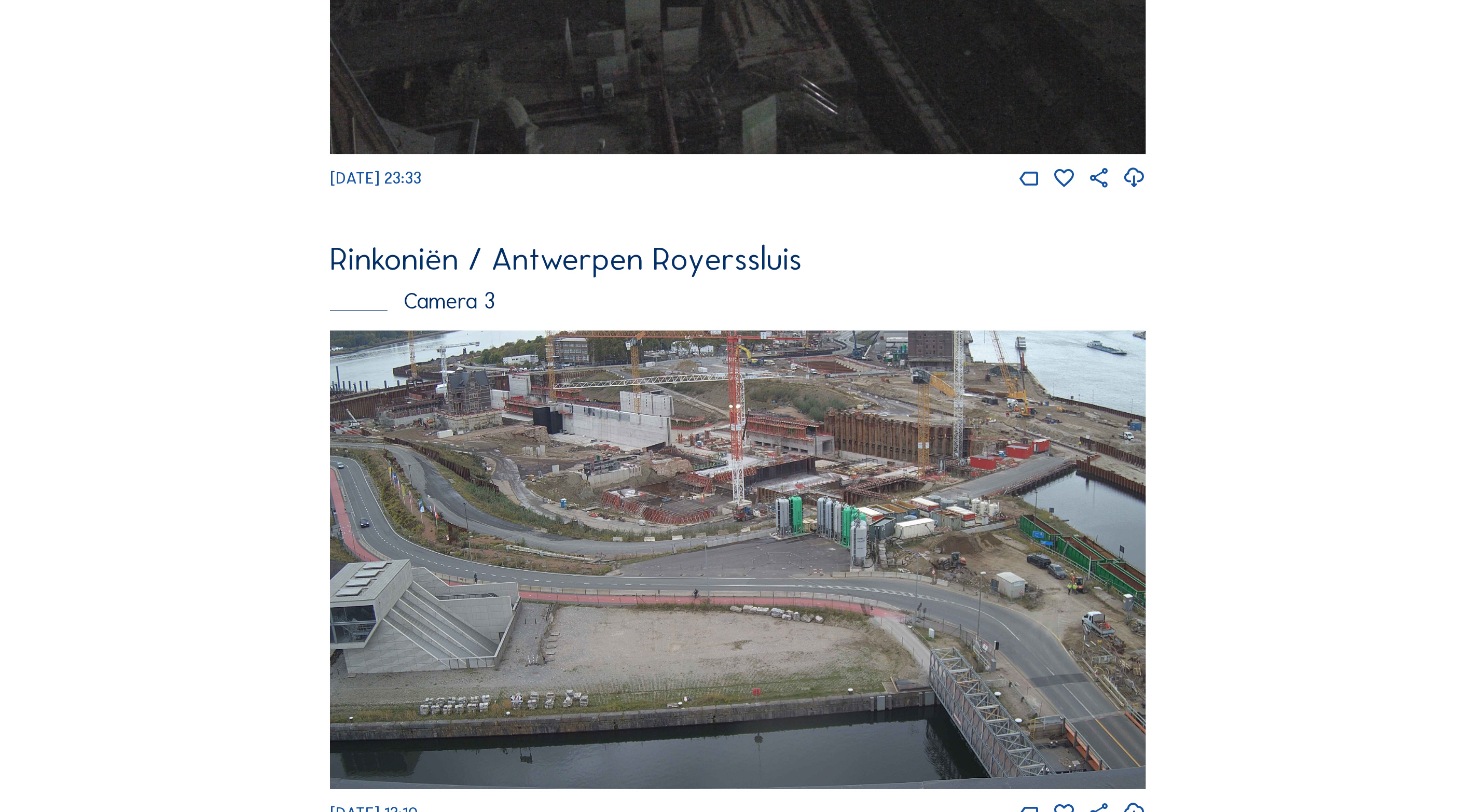
scroll to position [1966, 0]
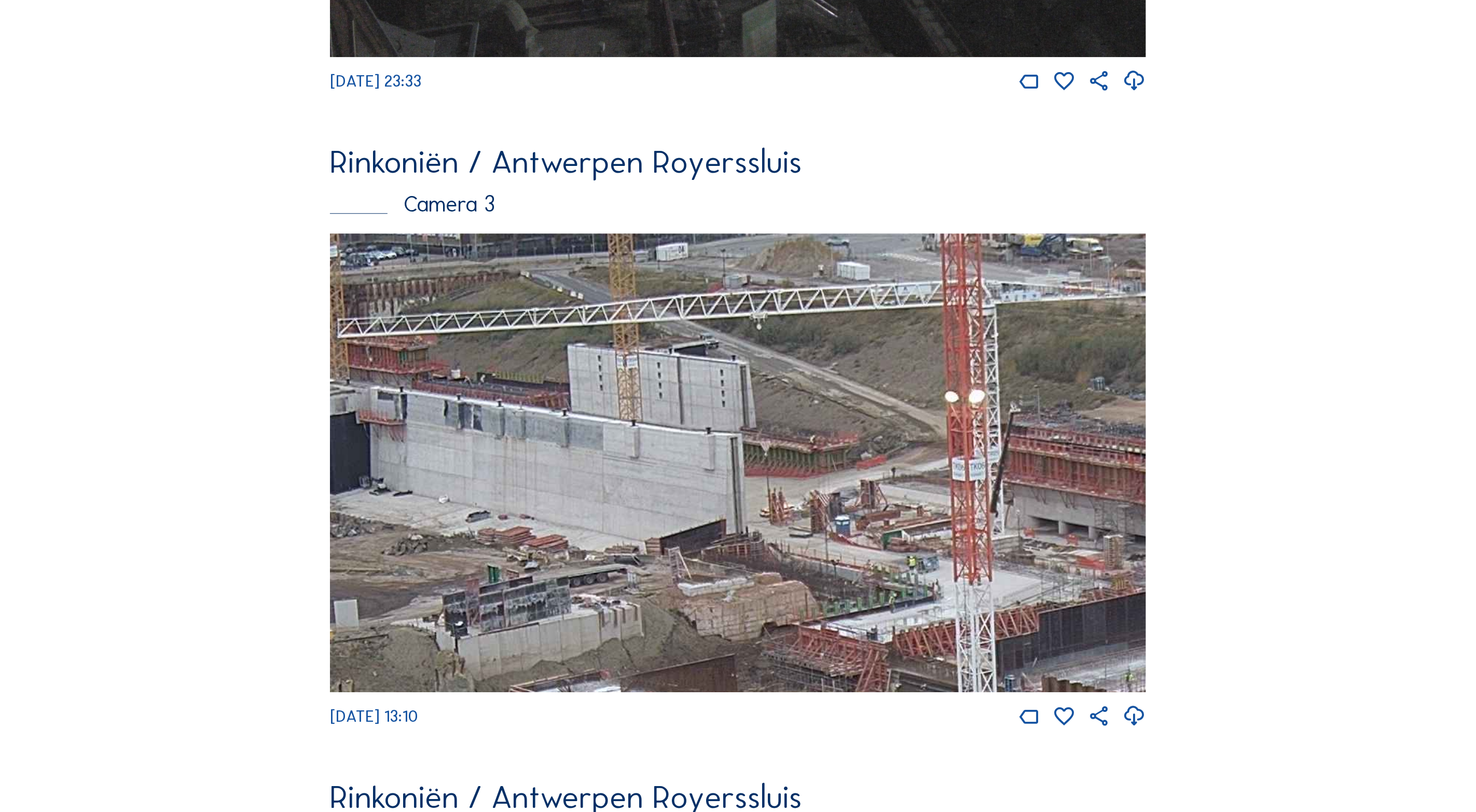
drag, startPoint x: 660, startPoint y: 318, endPoint x: 736, endPoint y: 422, distance: 128.8
click at [735, 424] on img at bounding box center [738, 463] width 816 height 459
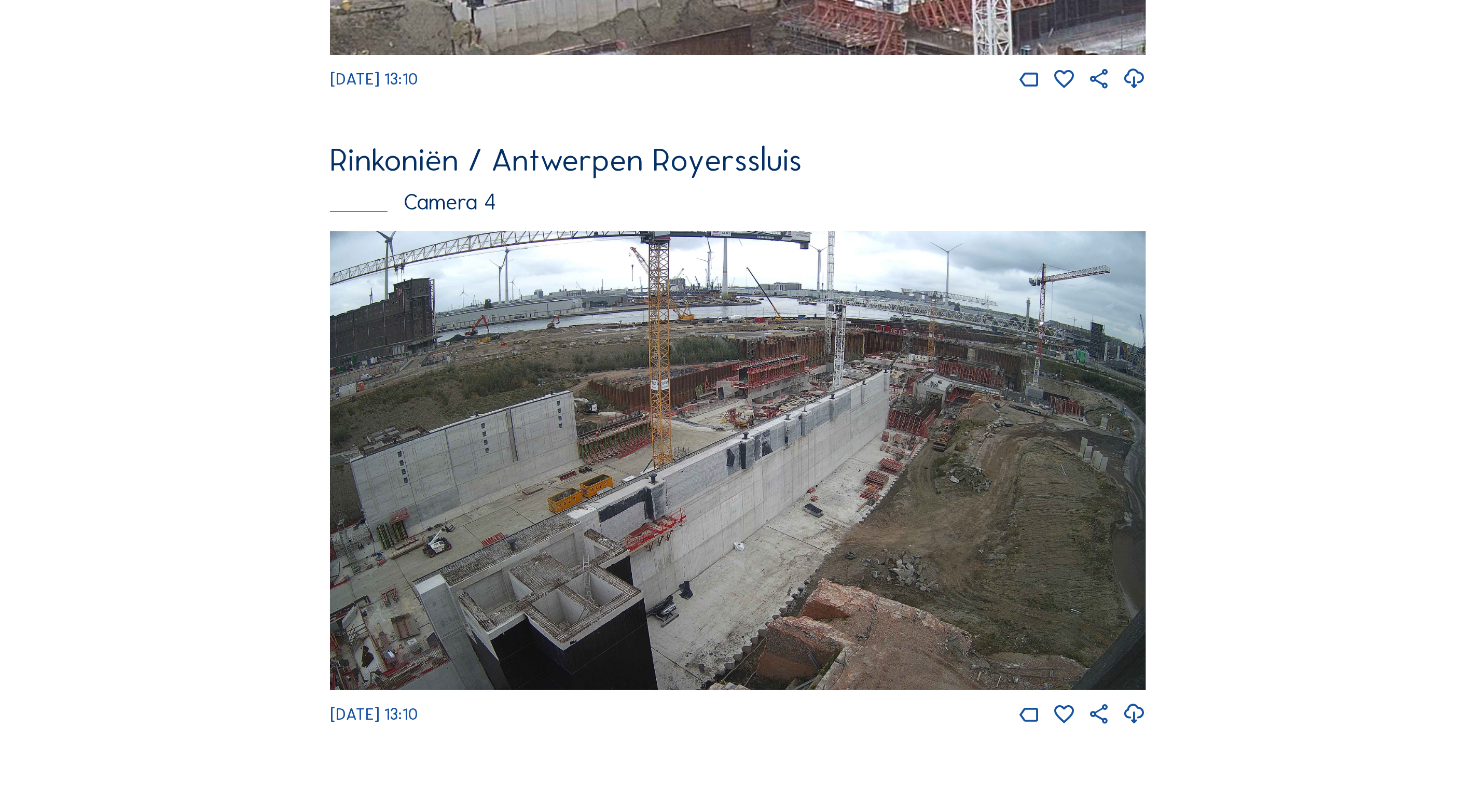
scroll to position [2588, 0]
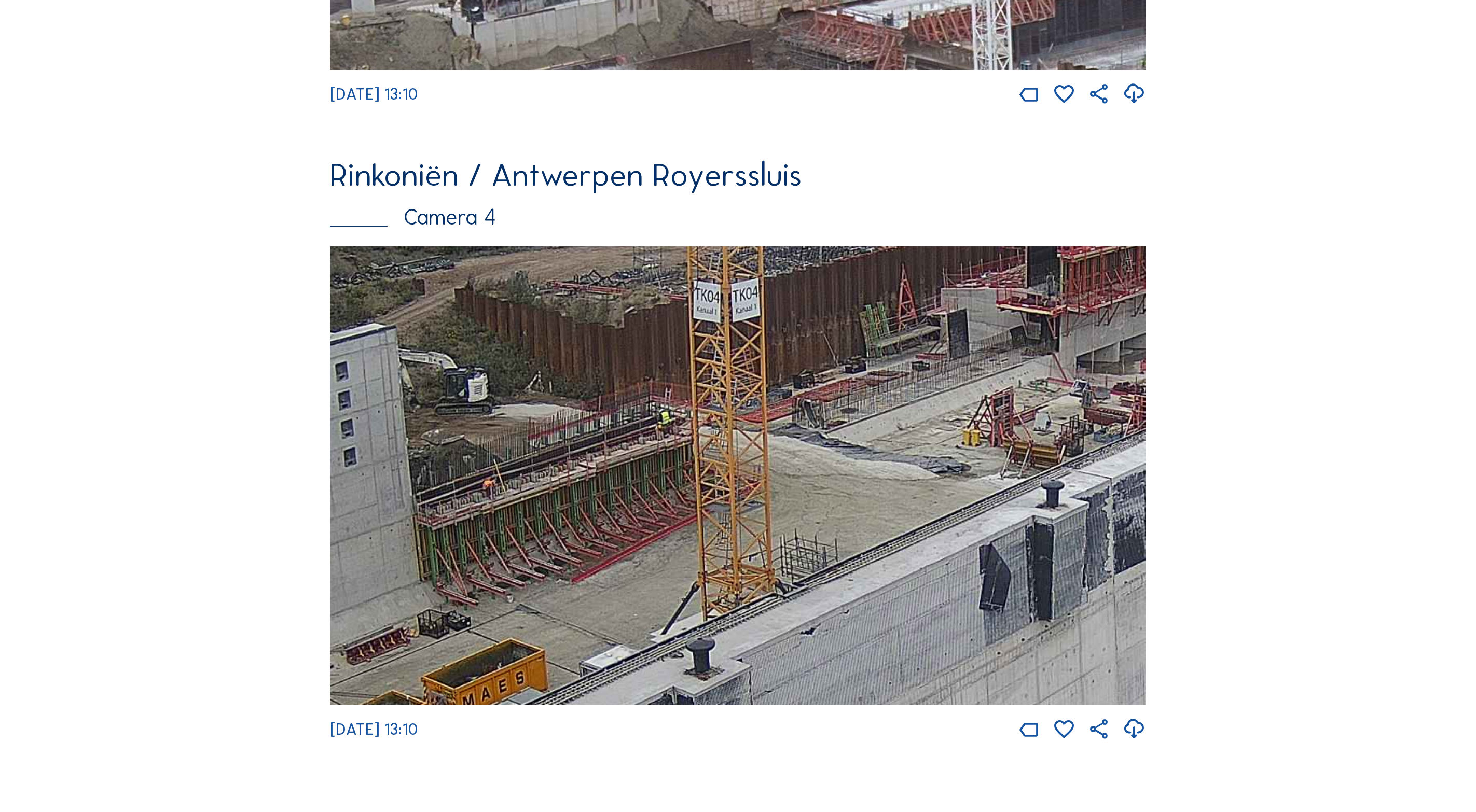
click at [668, 464] on img at bounding box center [738, 475] width 816 height 459
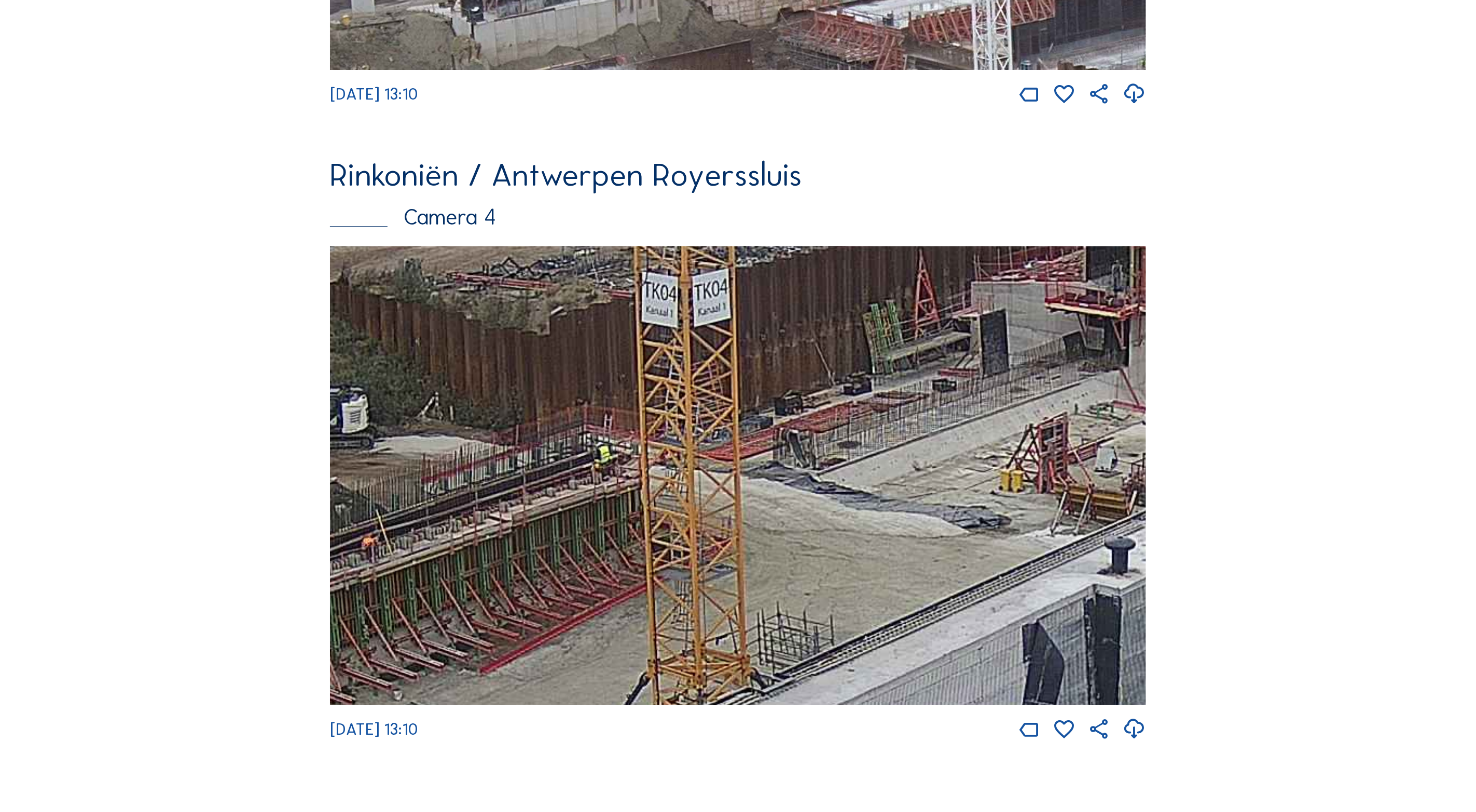
drag, startPoint x: 587, startPoint y: 486, endPoint x: 583, endPoint y: 515, distance: 29.3
click at [531, 531] on img at bounding box center [738, 475] width 816 height 459
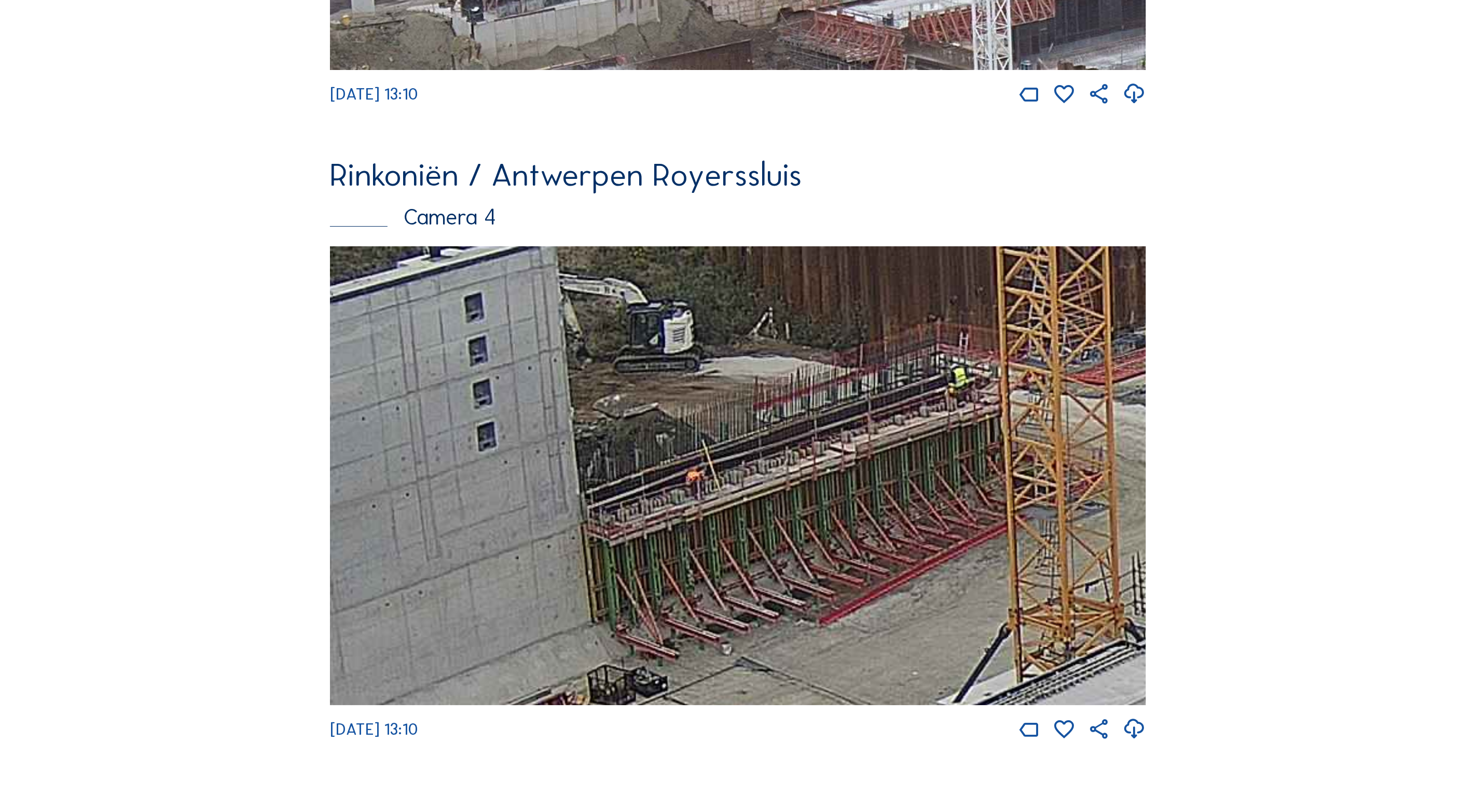
drag, startPoint x: 550, startPoint y: 554, endPoint x: 890, endPoint y: 514, distance: 342.3
click at [890, 513] on img at bounding box center [738, 475] width 816 height 459
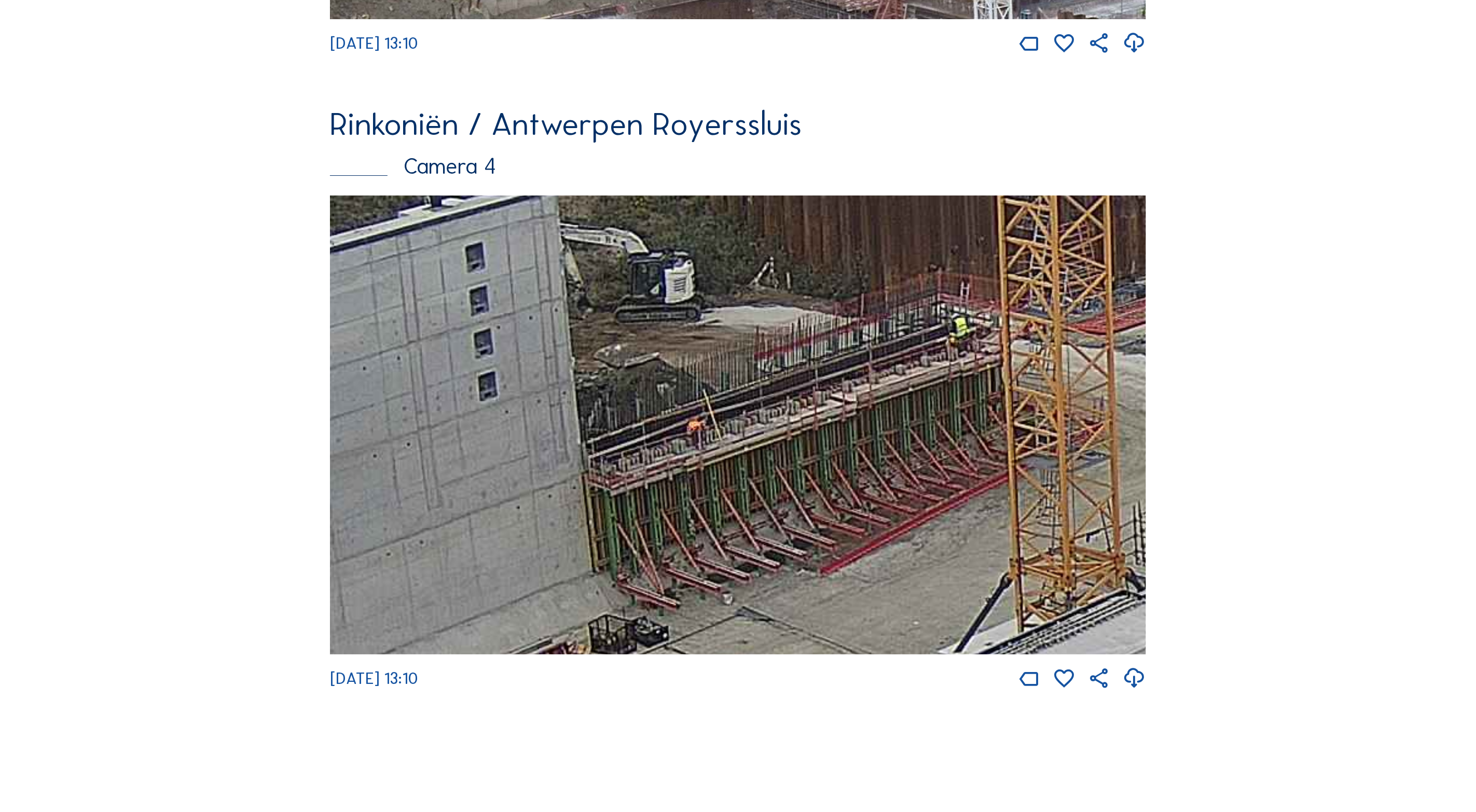
scroll to position [2611, 0]
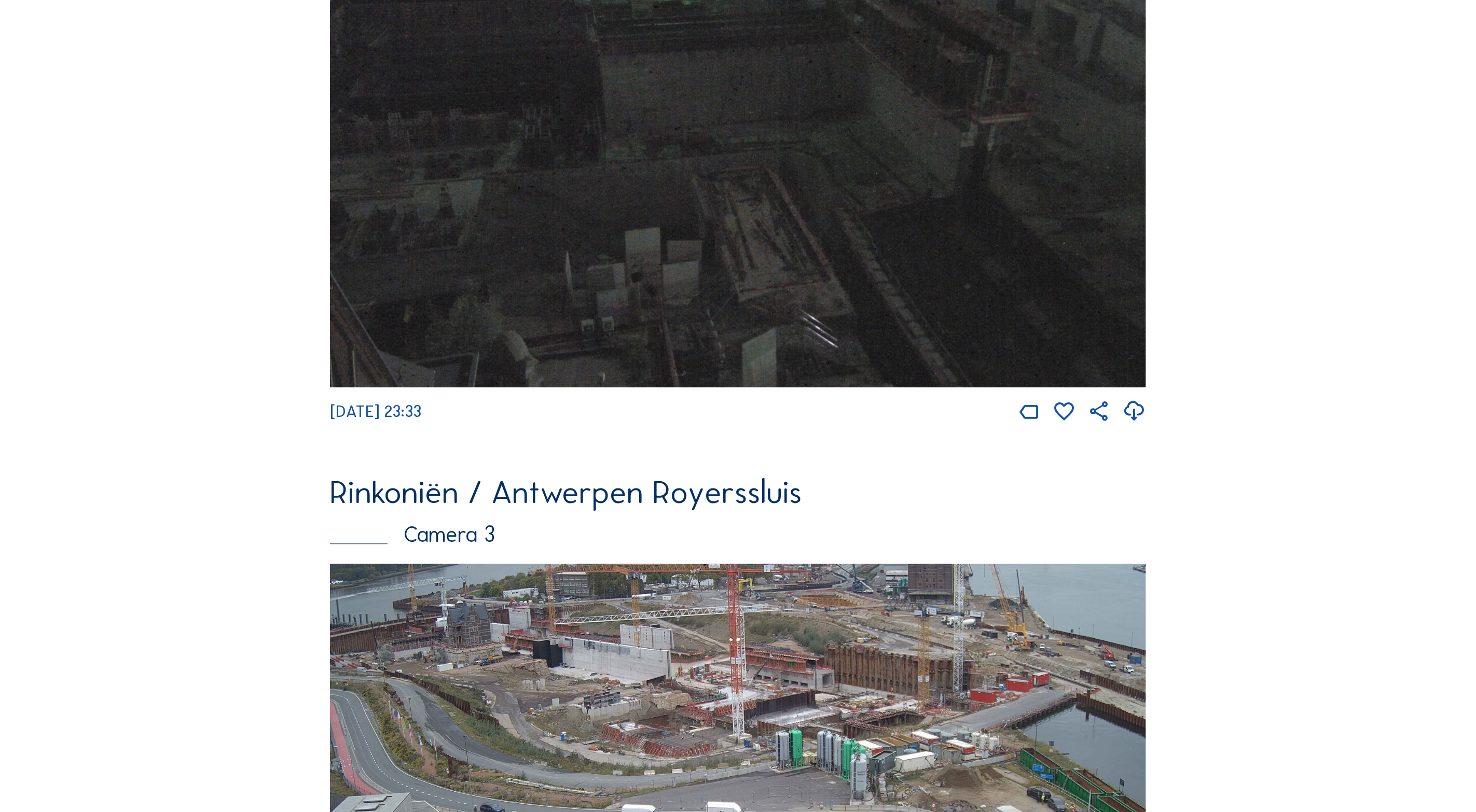
scroll to position [1732, 0]
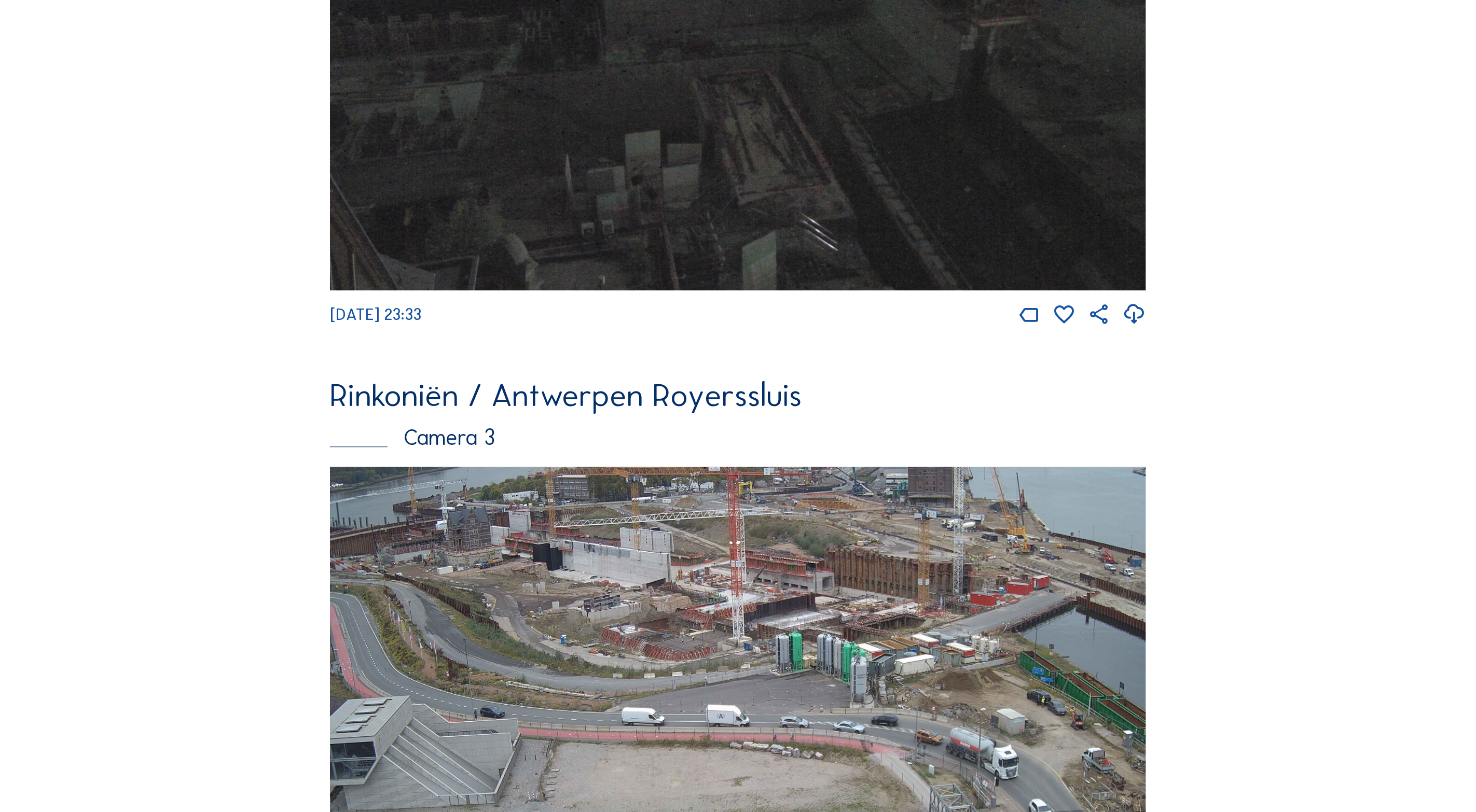
click at [784, 645] on img at bounding box center [738, 696] width 816 height 459
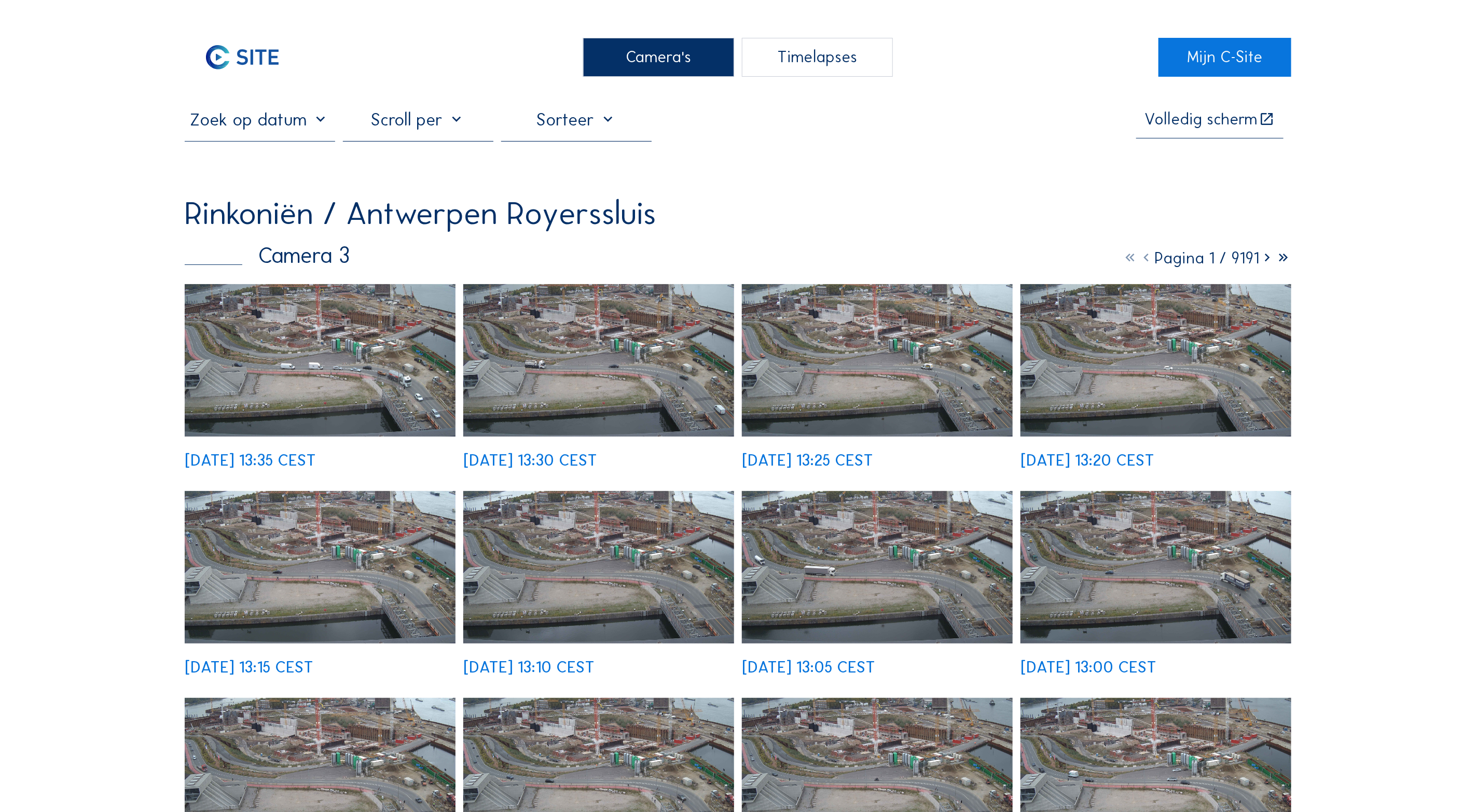
click at [357, 372] on img at bounding box center [320, 361] width 270 height 152
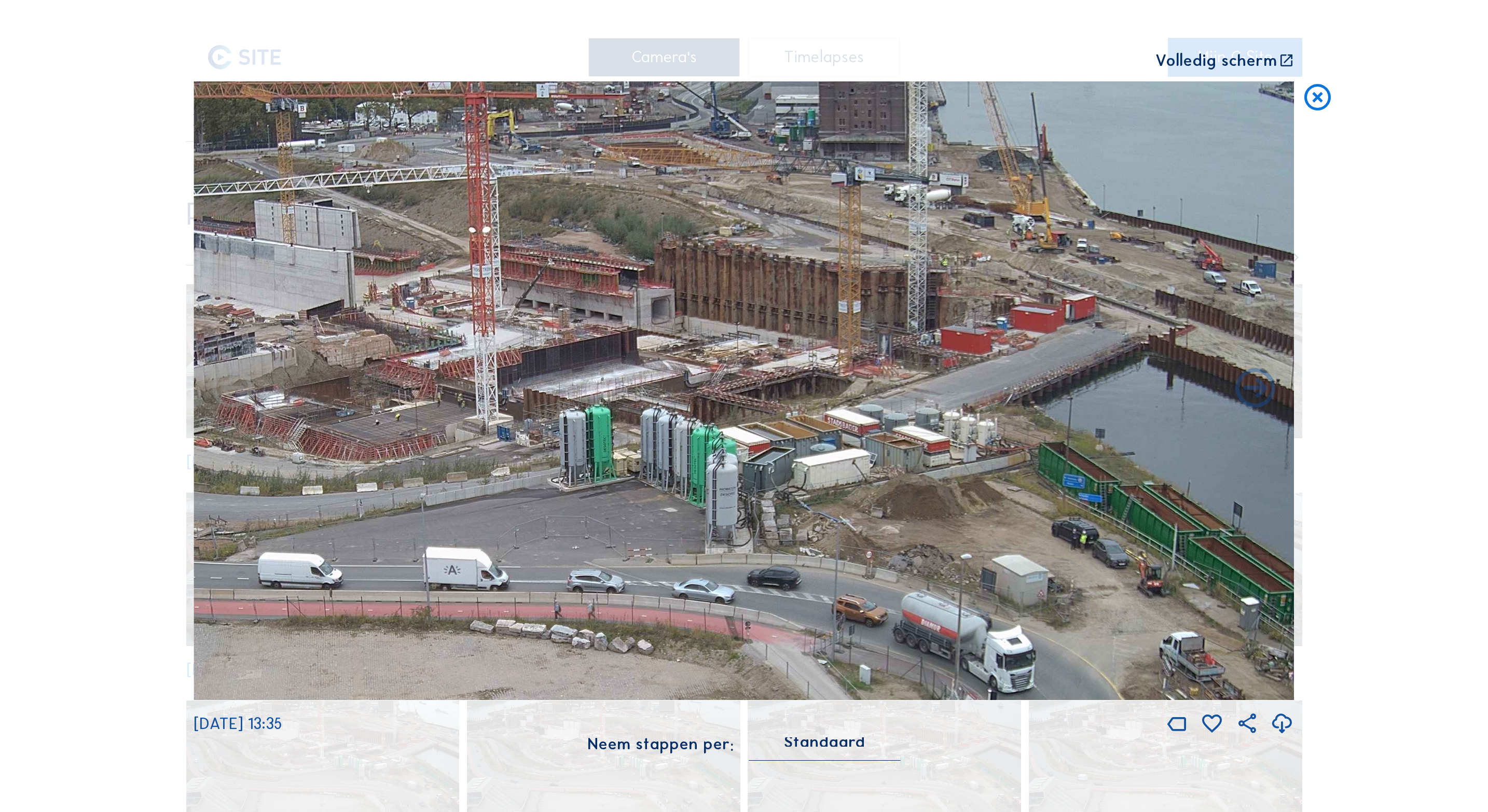
drag, startPoint x: 822, startPoint y: 355, endPoint x: 610, endPoint y: 623, distance: 341.7
click at [610, 623] on img at bounding box center [744, 390] width 1100 height 619
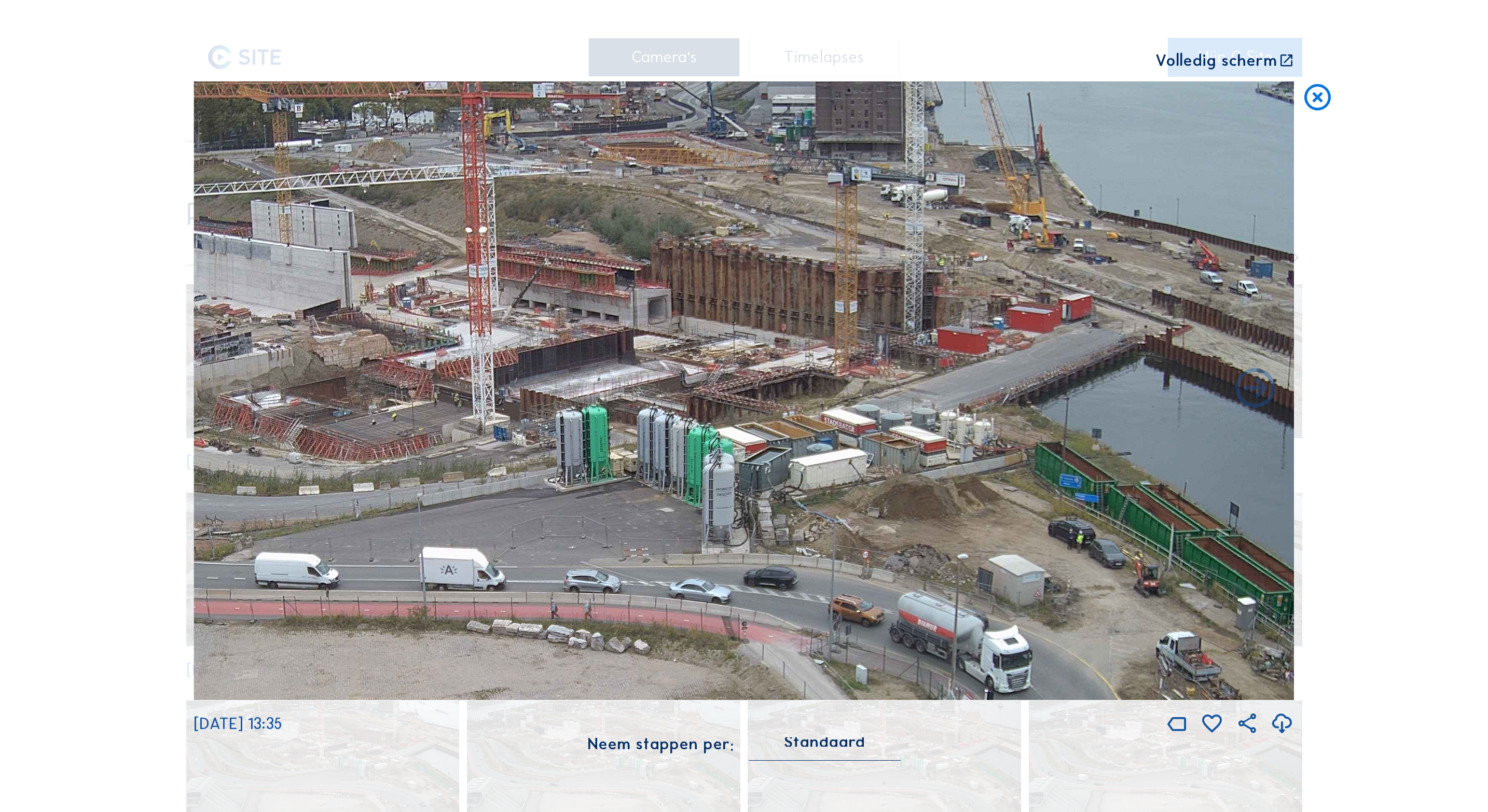
drag, startPoint x: 759, startPoint y: 483, endPoint x: 600, endPoint y: 498, distance: 159.7
click at [600, 498] on img at bounding box center [744, 390] width 1100 height 619
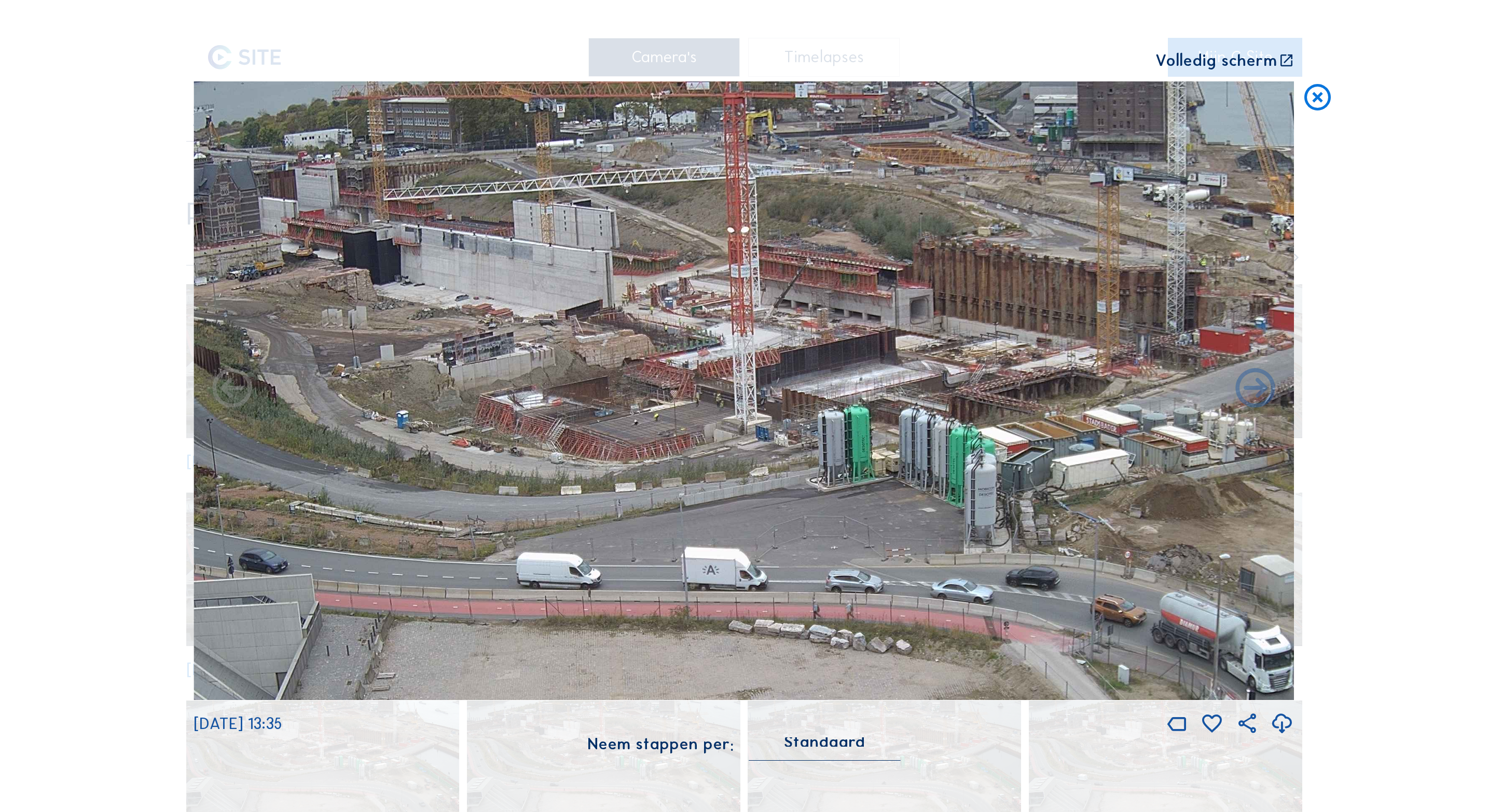
drag, startPoint x: 576, startPoint y: 482, endPoint x: 839, endPoint y: 497, distance: 263.4
click at [839, 497] on img at bounding box center [744, 390] width 1100 height 619
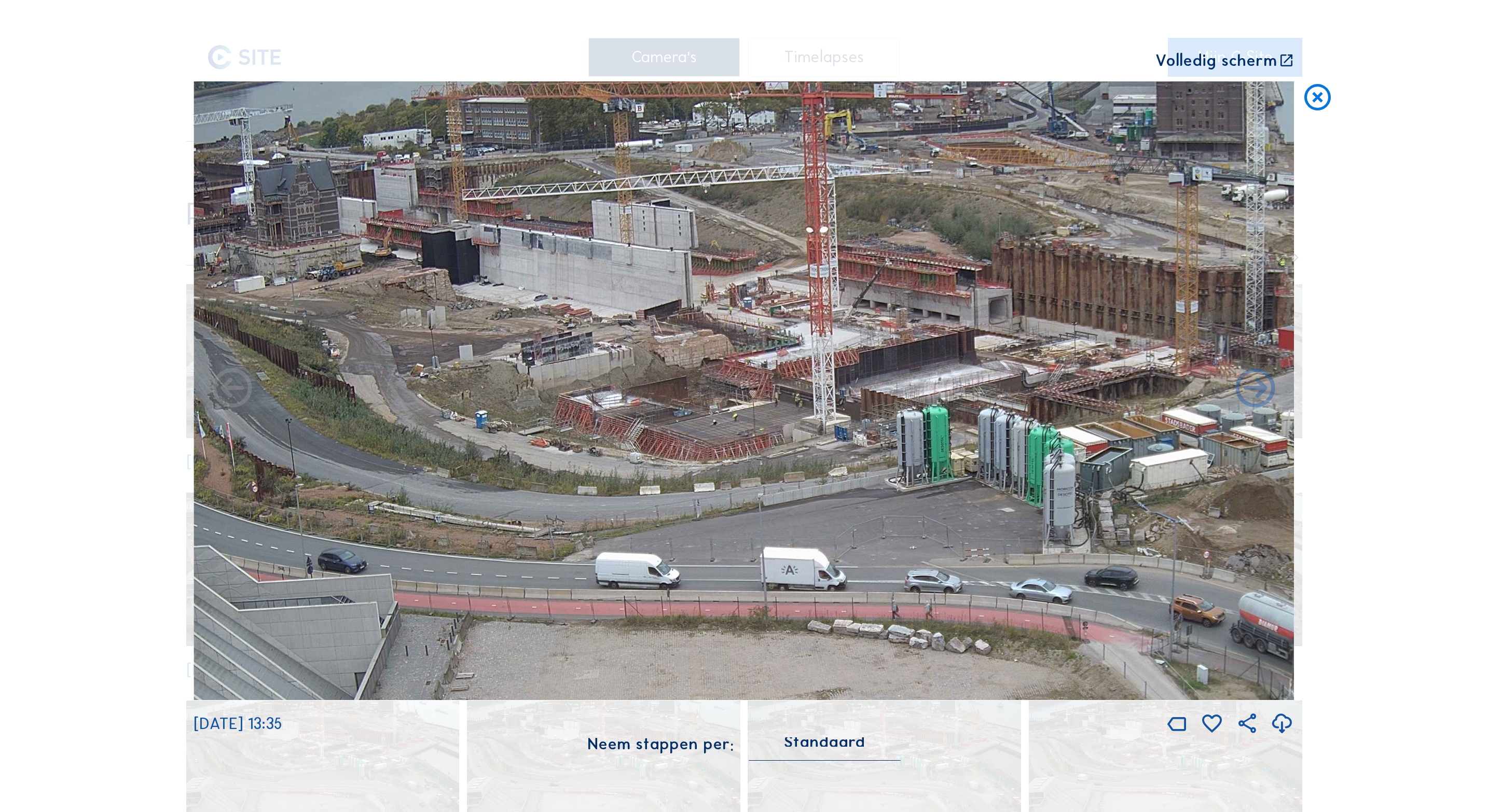
drag, startPoint x: 744, startPoint y: 445, endPoint x: 821, endPoint y: 450, distance: 77.2
click at [821, 450] on img at bounding box center [744, 390] width 1100 height 619
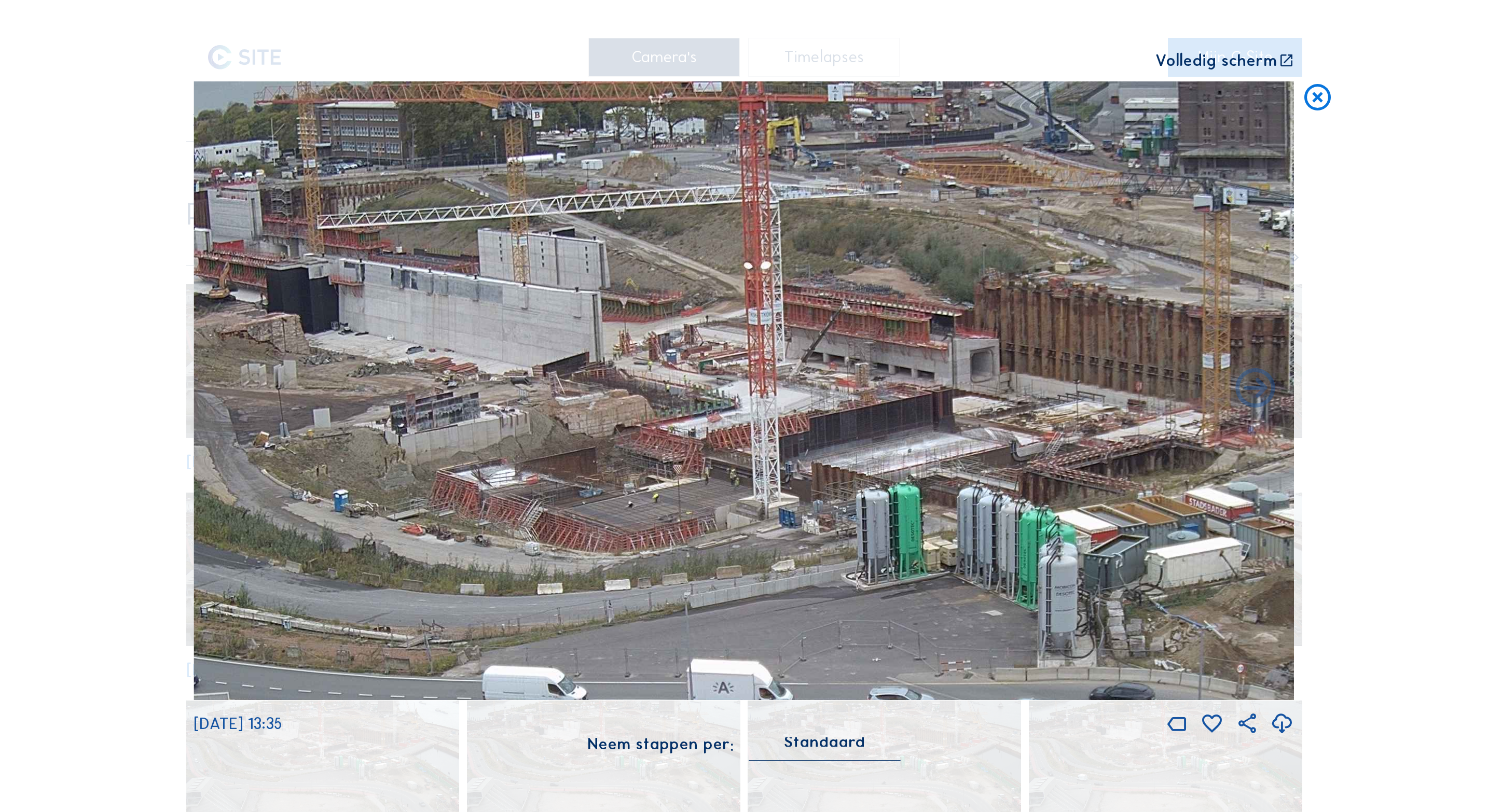
drag, startPoint x: 928, startPoint y: 265, endPoint x: 956, endPoint y: 419, distance: 156.5
click at [954, 419] on img at bounding box center [744, 390] width 1100 height 619
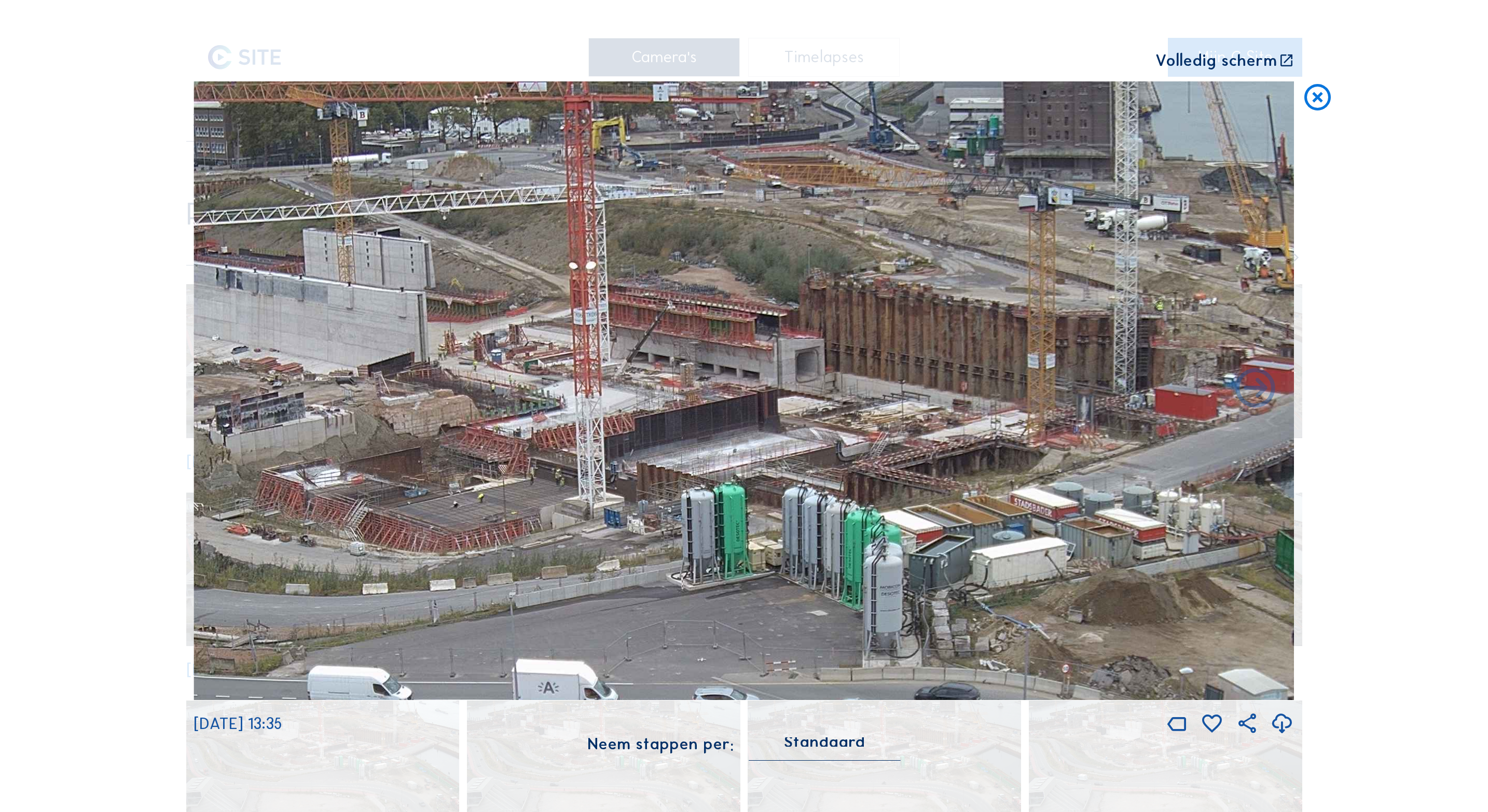
drag, startPoint x: 676, startPoint y: 280, endPoint x: 476, endPoint y: 311, distance: 202.4
click at [476, 311] on img at bounding box center [744, 390] width 1100 height 619
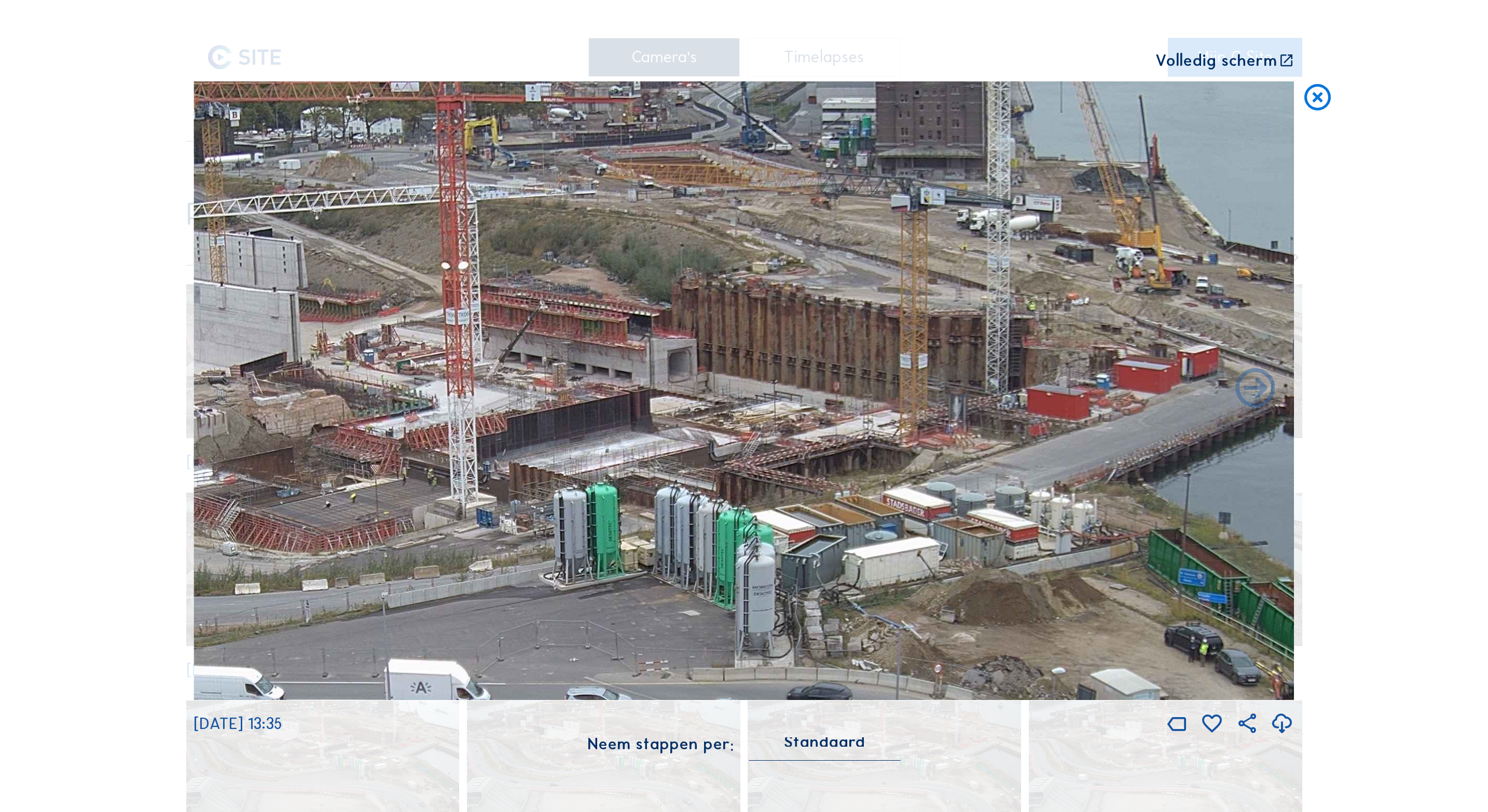
drag, startPoint x: 552, startPoint y: 302, endPoint x: 374, endPoint y: 308, distance: 178.1
click at [374, 308] on img at bounding box center [744, 390] width 1100 height 619
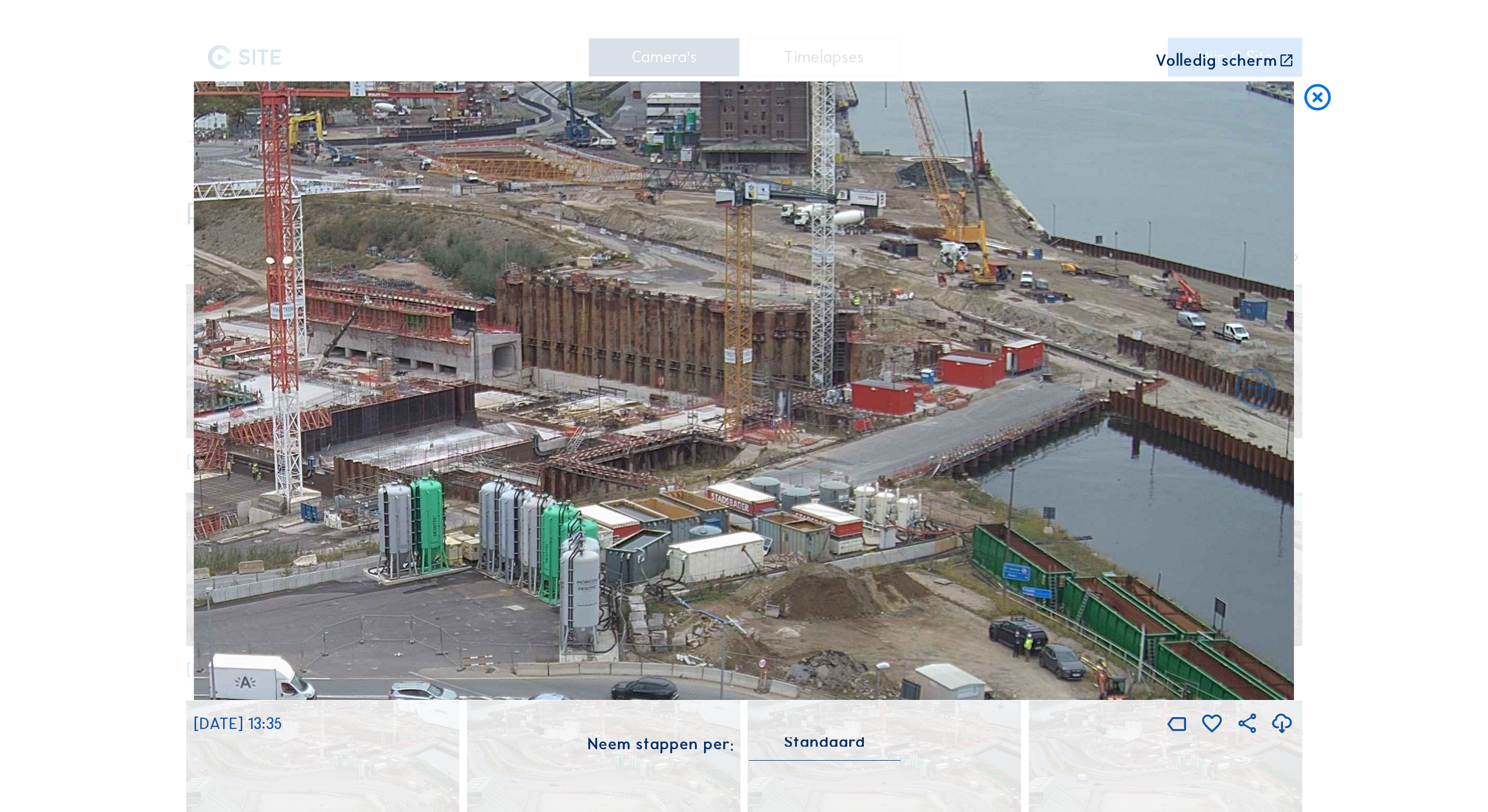
drag, startPoint x: 801, startPoint y: 303, endPoint x: 494, endPoint y: 302, distance: 307.0
click at [494, 302] on img at bounding box center [744, 390] width 1100 height 619
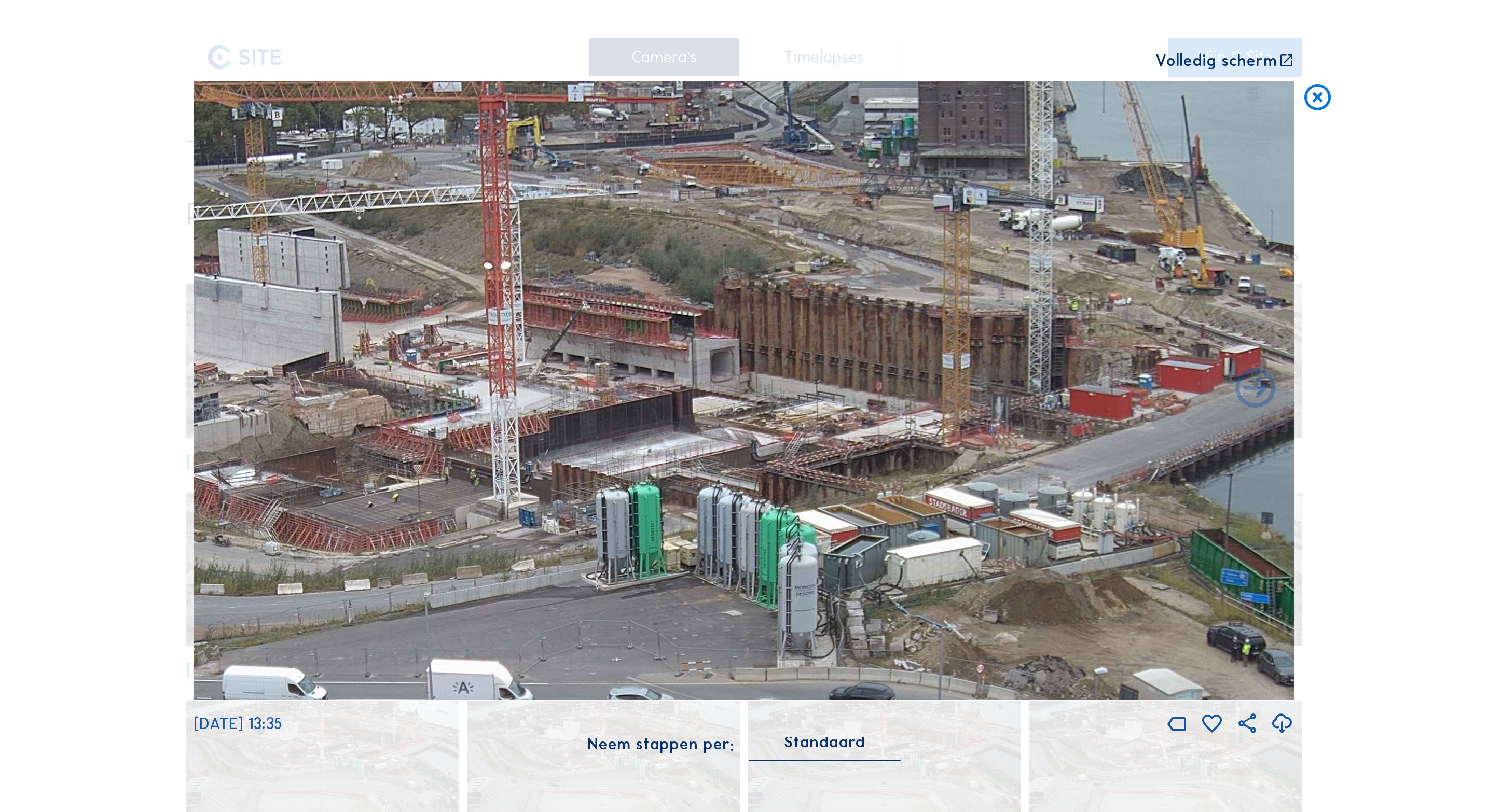
drag, startPoint x: 682, startPoint y: 310, endPoint x: 1056, endPoint y: 316, distance: 374.0
click at [1056, 316] on img at bounding box center [744, 390] width 1100 height 619
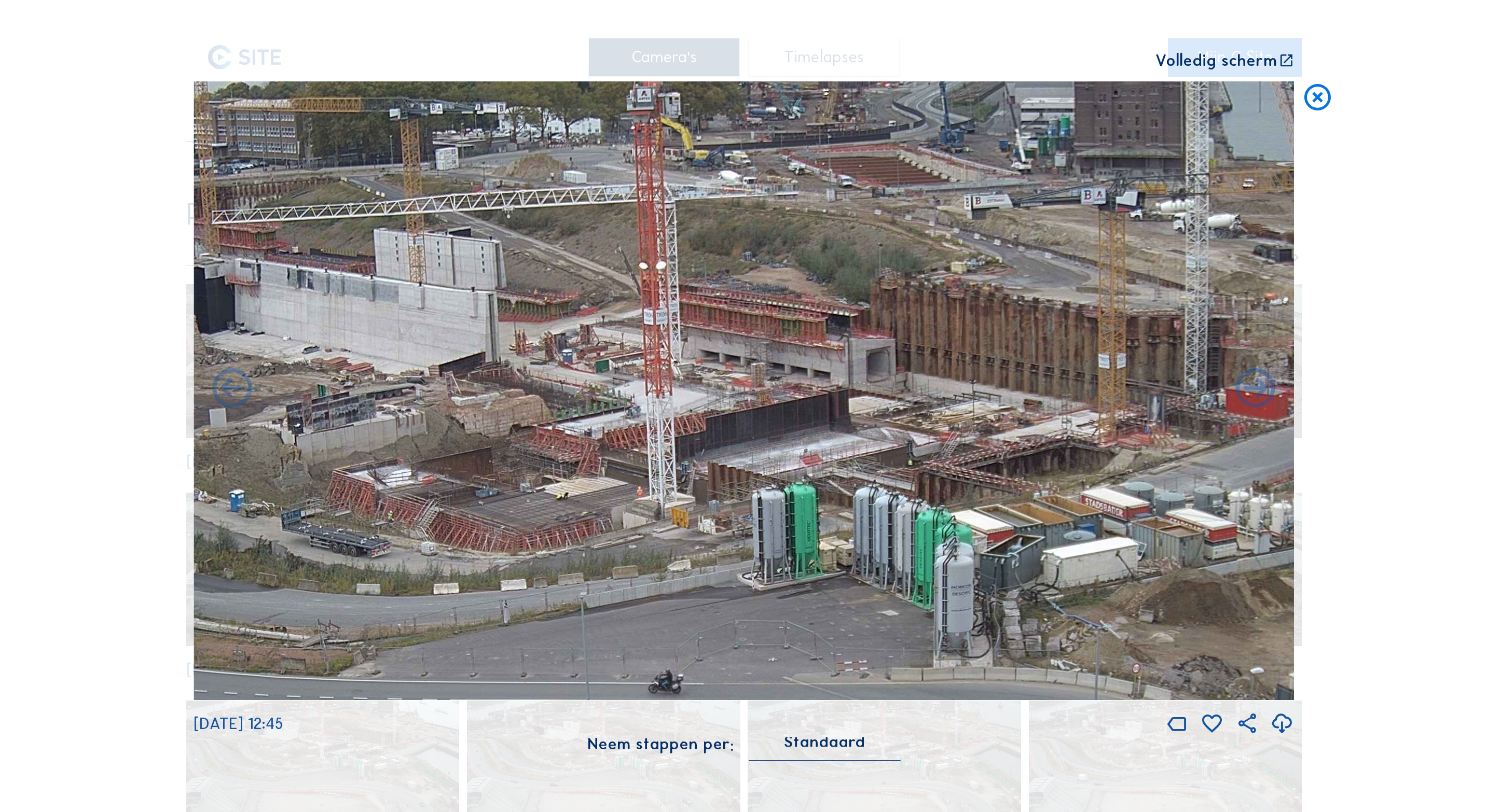
click at [1314, 99] on icon at bounding box center [1318, 97] width 32 height 33
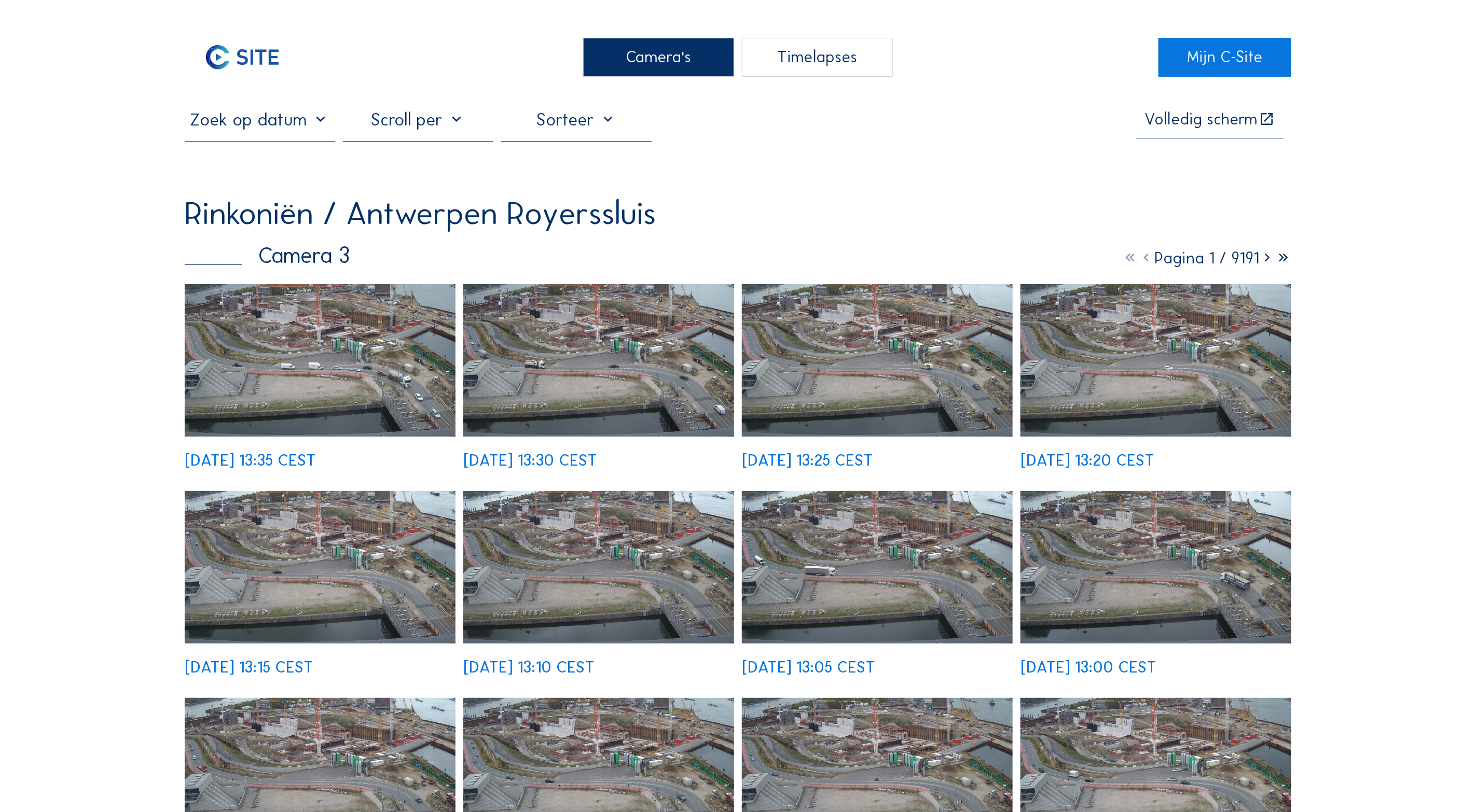
click at [665, 56] on div "Camera's" at bounding box center [658, 57] width 151 height 39
